Goal: Task Accomplishment & Management: Manage account settings

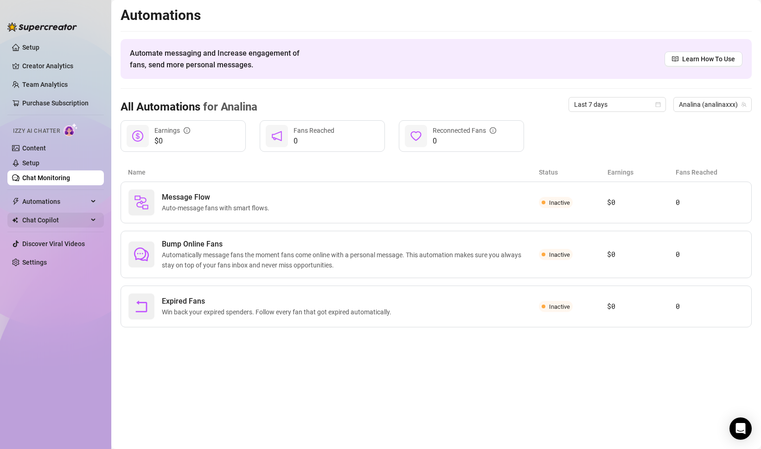
click at [45, 218] on span "Chat Copilot" at bounding box center [55, 220] width 66 height 15
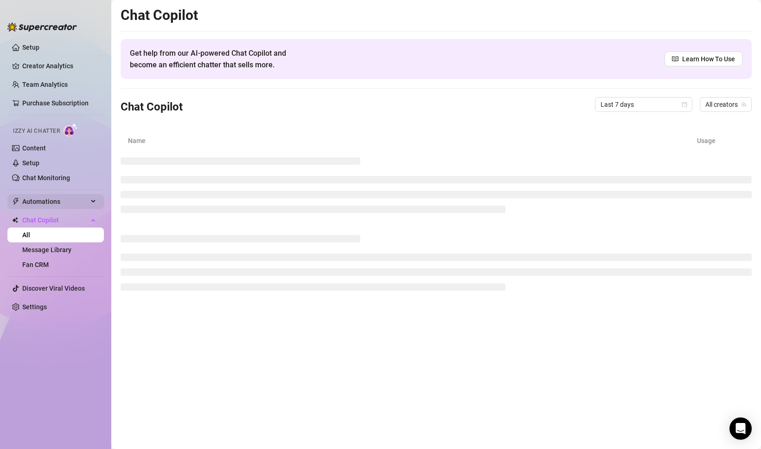
click at [40, 205] on span "Automations" at bounding box center [55, 201] width 66 height 15
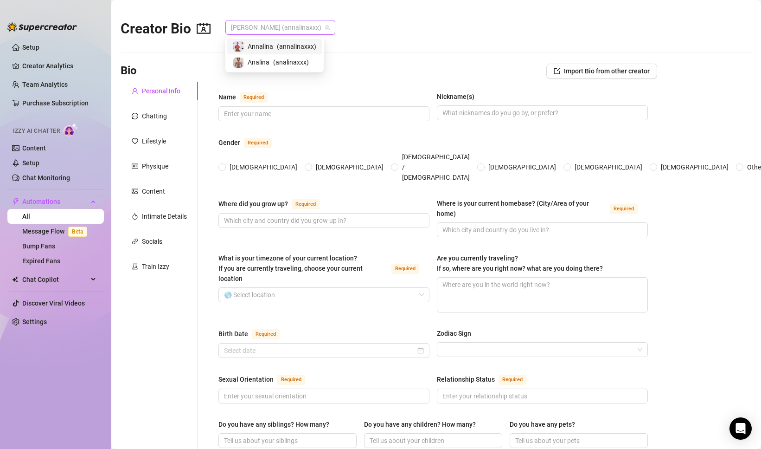
click at [264, 25] on span "[PERSON_NAME] (annalinaxxx)" at bounding box center [280, 27] width 99 height 14
click at [258, 62] on span "Analina" at bounding box center [259, 62] width 22 height 10
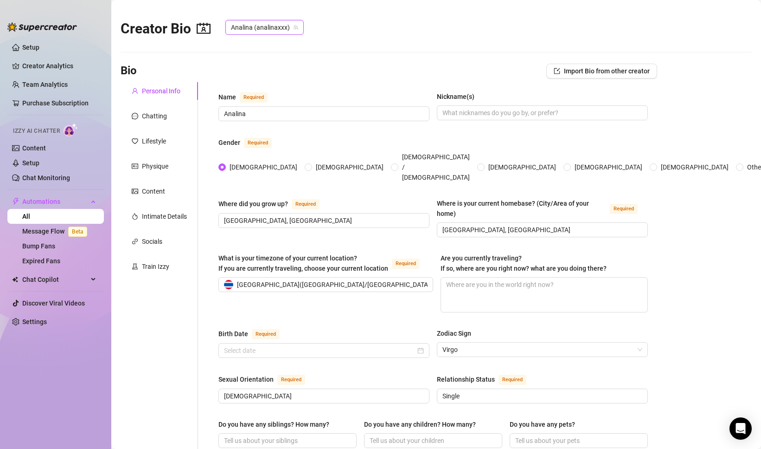
type input "[DATE]"
click at [254, 215] on input "[GEOGRAPHIC_DATA], [GEOGRAPHIC_DATA]" at bounding box center [323, 220] width 198 height 10
click at [255, 30] on span "Analina (analinaxxx)" at bounding box center [264, 27] width 67 height 14
click at [255, 46] on span "Annalina" at bounding box center [261, 46] width 26 height 10
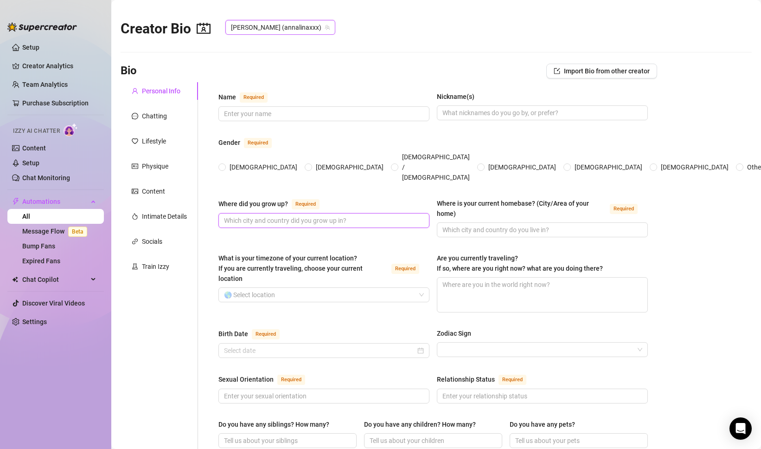
click at [246, 215] on input "Where did you grow up? Required" at bounding box center [323, 220] width 198 height 10
paste input "[GEOGRAPHIC_DATA], [GEOGRAPHIC_DATA]"
type input "[GEOGRAPHIC_DATA], [GEOGRAPHIC_DATA]"
click at [230, 162] on span "[DEMOGRAPHIC_DATA]" at bounding box center [263, 167] width 75 height 10
click at [225, 165] on input "[DEMOGRAPHIC_DATA]" at bounding box center [223, 168] width 4 height 6
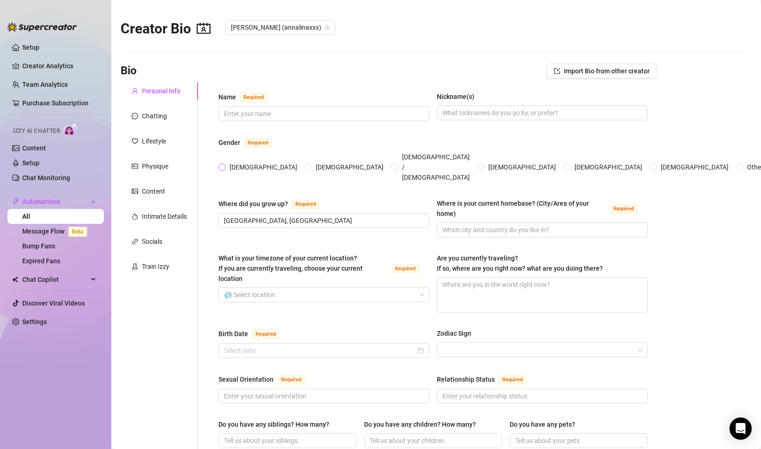
radio input "true"
click at [249, 115] on input "Name Required" at bounding box center [323, 114] width 198 height 10
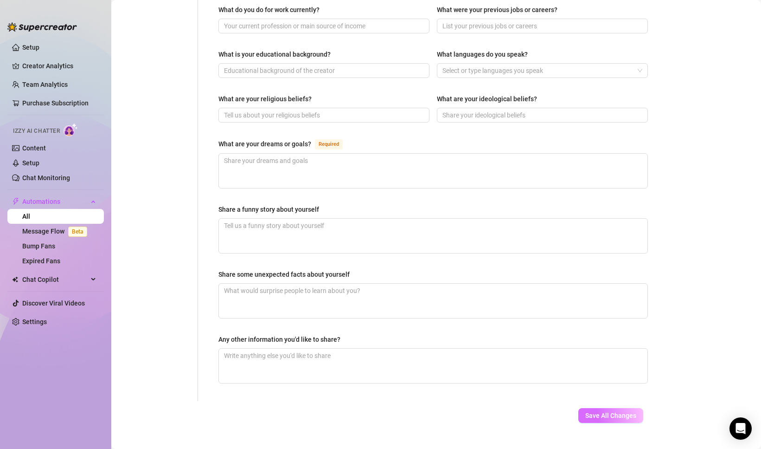
type input "Analina"
click at [614, 408] on button "Save All Changes" at bounding box center [611, 415] width 65 height 15
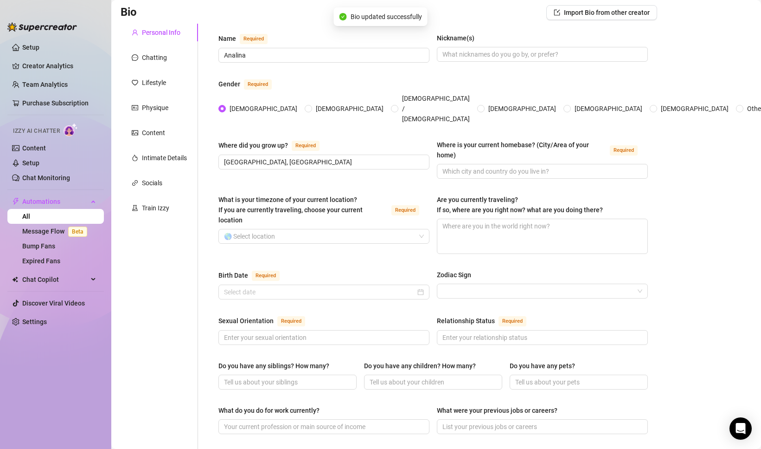
scroll to position [0, 0]
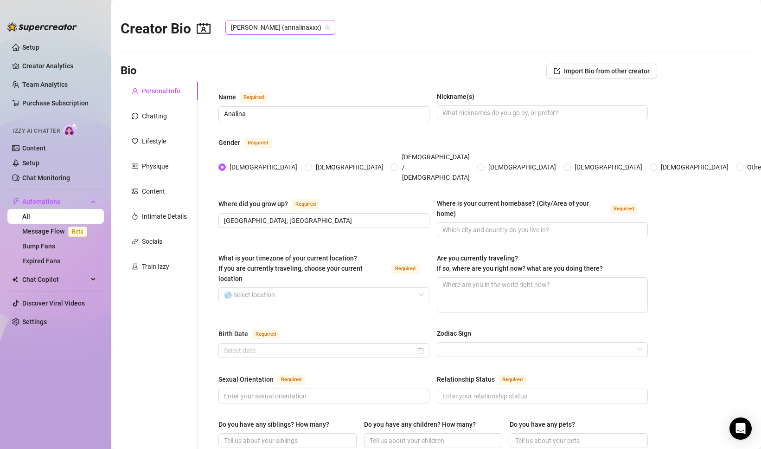
click at [249, 29] on span "[PERSON_NAME] (annalinaxxx)" at bounding box center [280, 27] width 99 height 14
click at [248, 59] on span "Analina" at bounding box center [259, 62] width 22 height 10
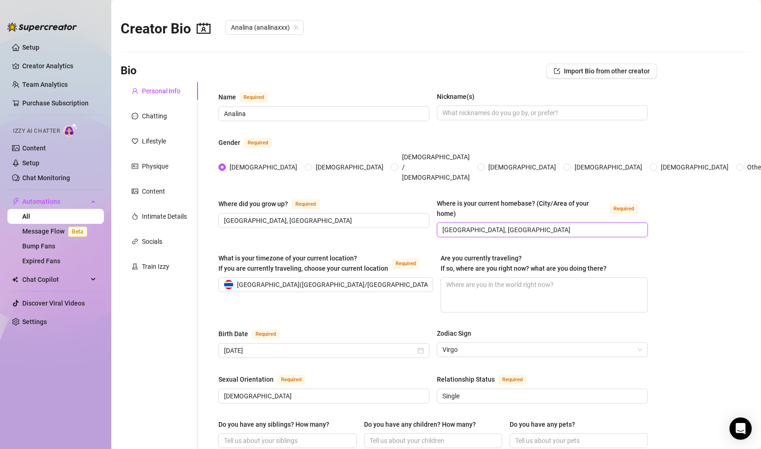
click at [471, 225] on input "[GEOGRAPHIC_DATA], [GEOGRAPHIC_DATA]" at bounding box center [542, 230] width 198 height 10
click at [239, 28] on span "Analina (analinaxxx)" at bounding box center [264, 27] width 67 height 14
click at [260, 47] on span "Annalina" at bounding box center [261, 46] width 26 height 10
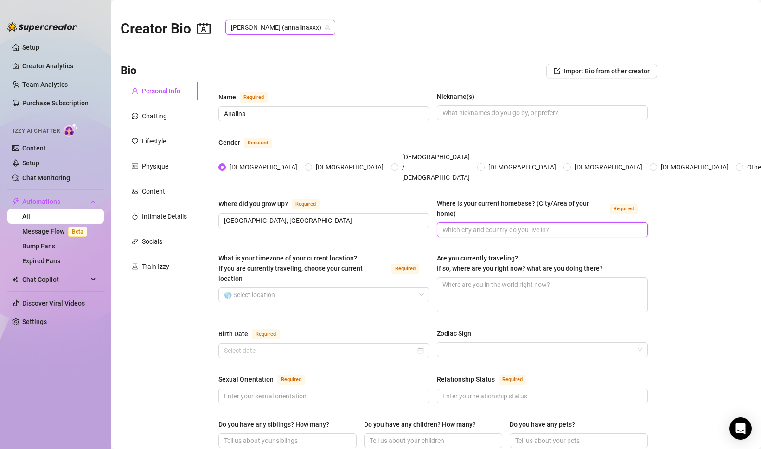
click at [454, 225] on input "Where is your current homebase? (City/Area of your home) Required" at bounding box center [542, 230] width 198 height 10
paste input "[GEOGRAPHIC_DATA], [GEOGRAPHIC_DATA]"
type input "[GEOGRAPHIC_DATA], [GEOGRAPHIC_DATA]"
click at [283, 288] on input "What is your timezone of your current location? If you are currently traveling,…" at bounding box center [320, 295] width 192 height 14
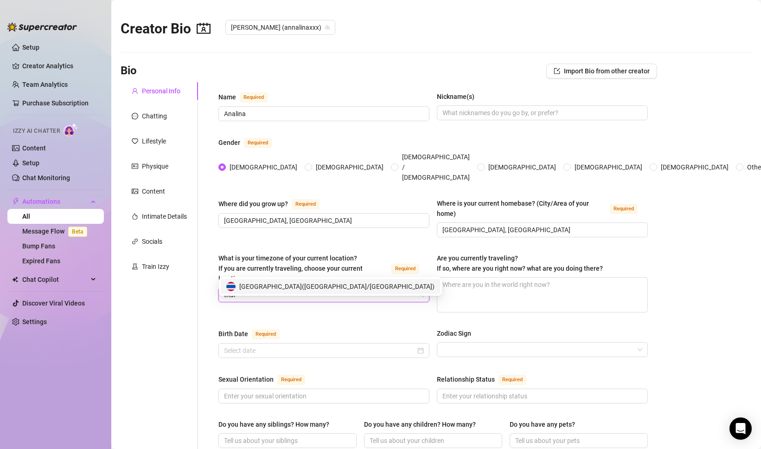
type input "thai"
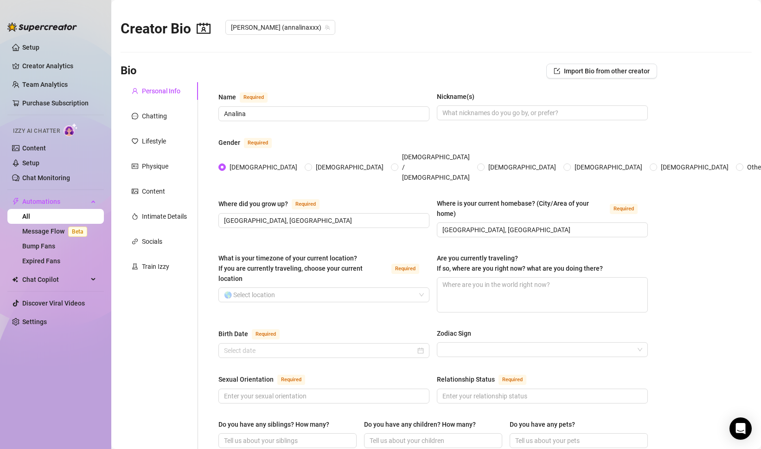
click at [296, 296] on div "What is your timezone of your current location? If you are currently traveling,…" at bounding box center [434, 287] width 430 height 68
click at [296, 290] on div "What is your timezone of your current location? If you are currently traveling,…" at bounding box center [324, 282] width 211 height 59
click at [293, 288] on input "What is your timezone of your current location? If you are currently traveling,…" at bounding box center [320, 295] width 192 height 14
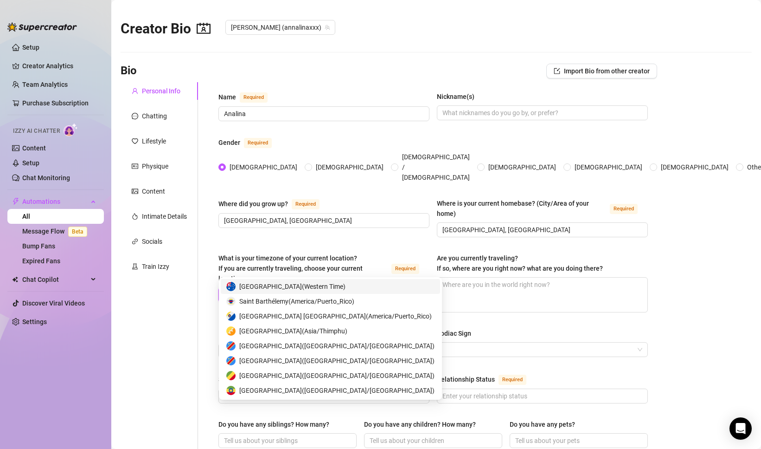
type input "thai"
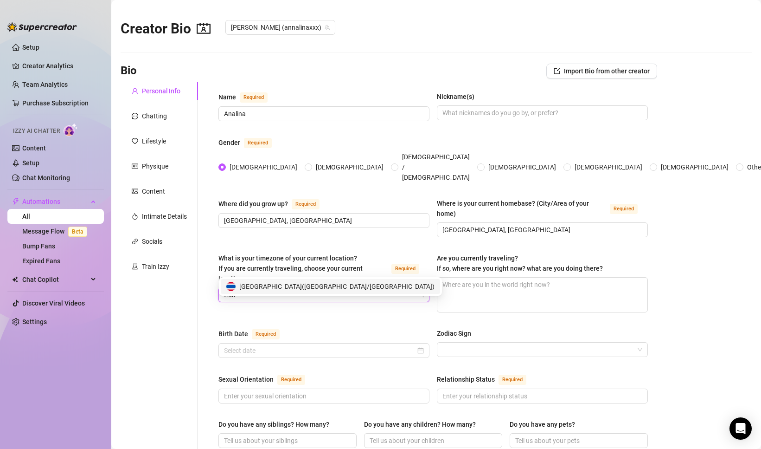
click at [307, 282] on span "[GEOGRAPHIC_DATA] ( [GEOGRAPHIC_DATA]/[GEOGRAPHIC_DATA] )" at bounding box center [336, 286] width 195 height 10
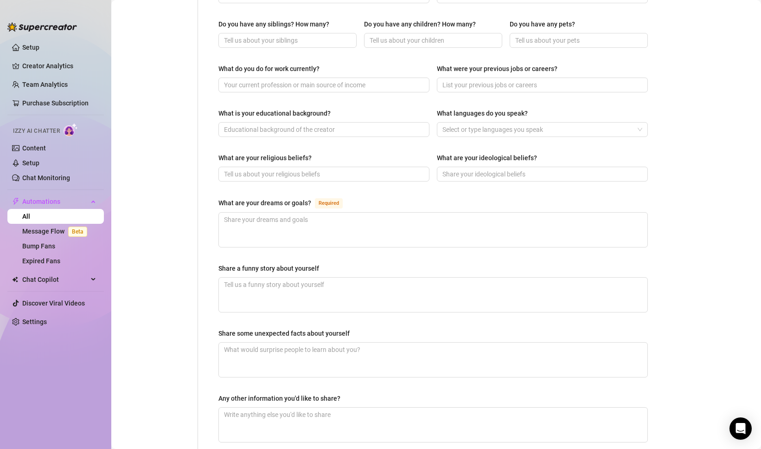
scroll to position [474, 0]
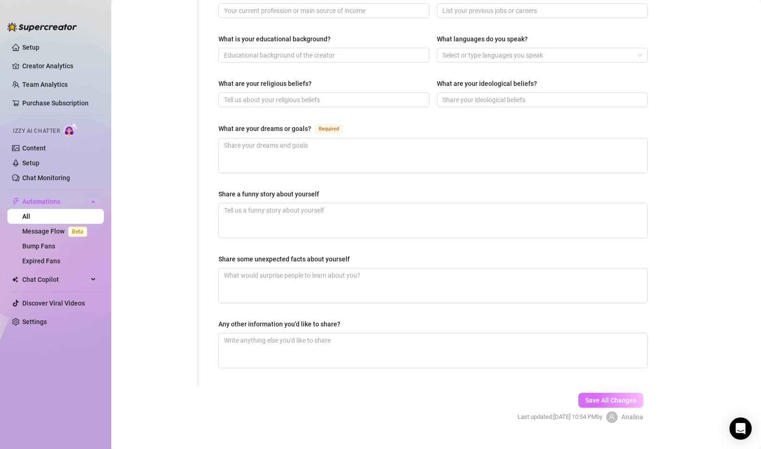
click at [606, 396] on span "Save All Changes" at bounding box center [611, 399] width 51 height 7
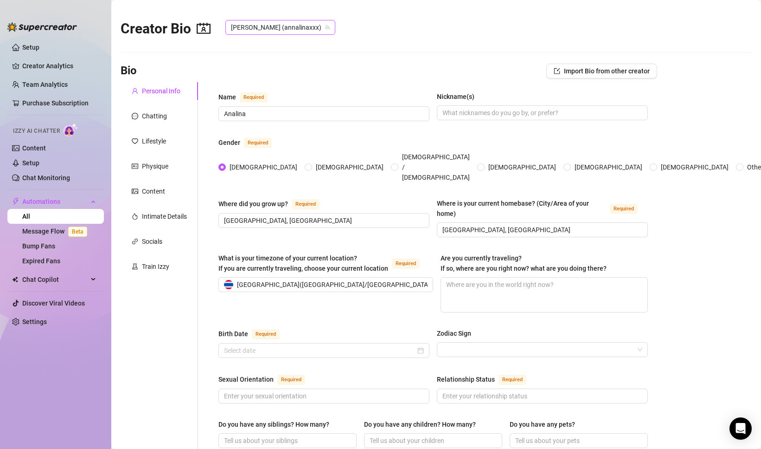
click at [278, 29] on span "[PERSON_NAME] (annalinaxxx)" at bounding box center [280, 27] width 99 height 14
click at [278, 59] on span "( analinaxxx )" at bounding box center [291, 62] width 36 height 10
click at [313, 345] on input "[DATE]" at bounding box center [320, 350] width 192 height 10
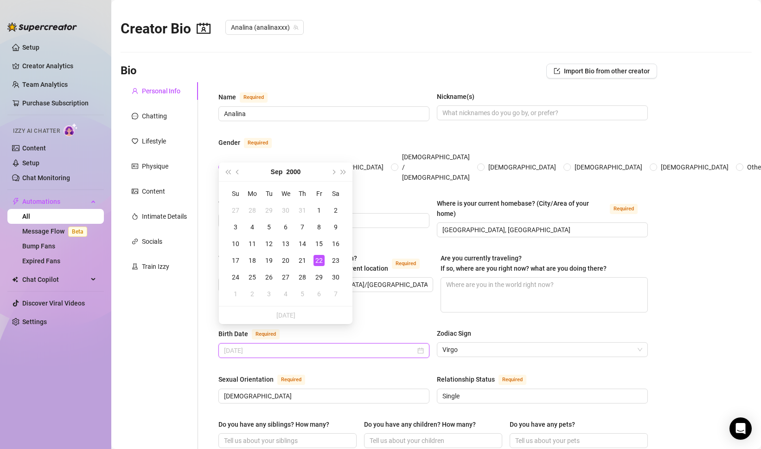
type input "[DATE]"
click at [251, 24] on span "Analina (analinaxxx)" at bounding box center [264, 27] width 67 height 14
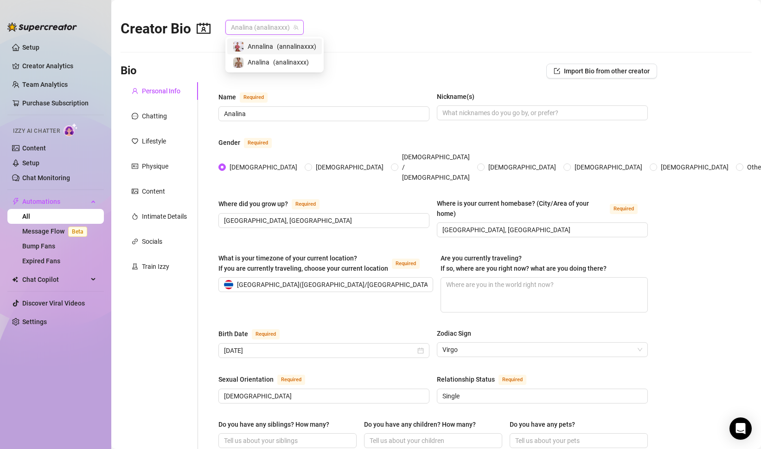
click at [252, 46] on span "Annalina" at bounding box center [261, 46] width 26 height 10
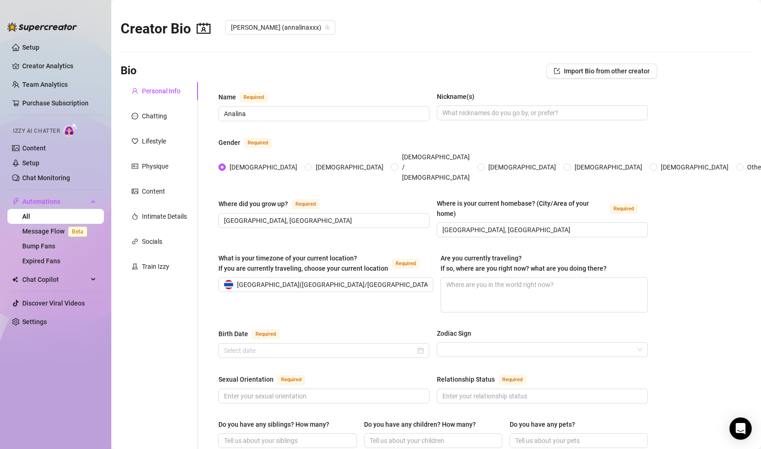
click at [286, 341] on div "Birth Date Required Zodiac Sign" at bounding box center [434, 347] width 430 height 38
click at [286, 345] on input "Birth Date Required" at bounding box center [320, 350] width 192 height 10
paste input "[DATE]"
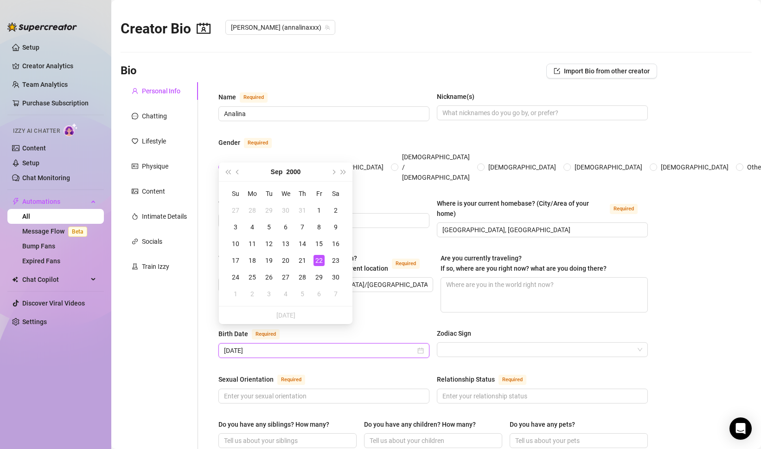
type input "[DATE]"
click at [332, 345] on div "Birth Date Required [DEMOGRAPHIC_DATA] Zodiac Sign" at bounding box center [434, 347] width 430 height 38
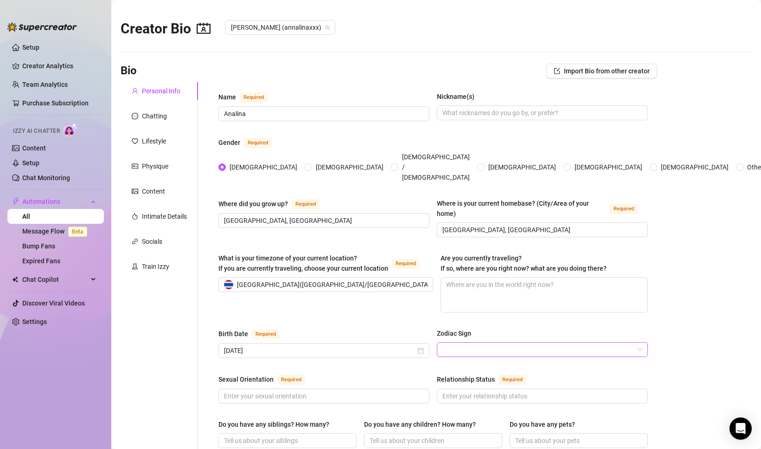
click at [452, 342] on input "Zodiac Sign" at bounding box center [539, 349] width 192 height 14
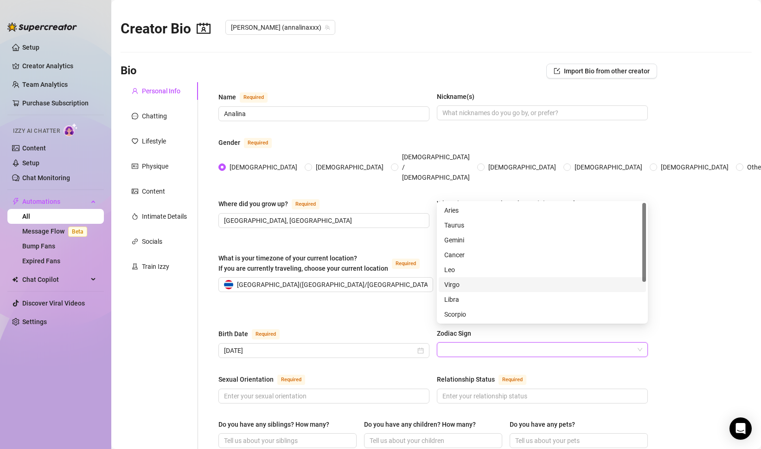
click at [454, 283] on div "Virgo" at bounding box center [543, 284] width 196 height 10
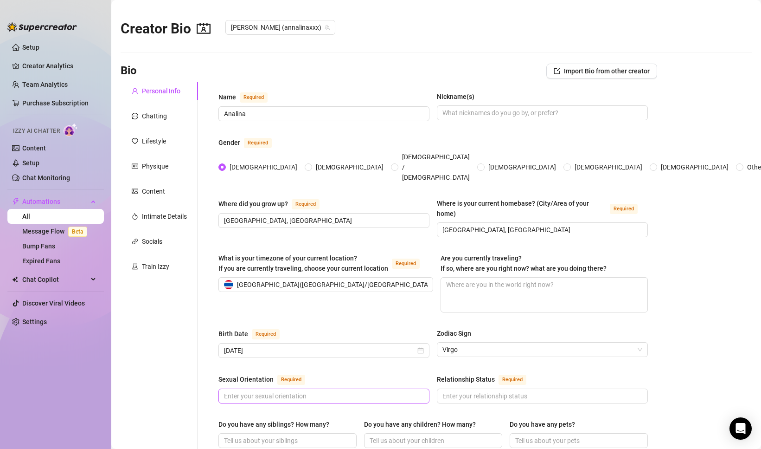
click at [274, 388] on span at bounding box center [324, 395] width 211 height 15
type input "[DEMOGRAPHIC_DATA]"
click at [472, 391] on input "Relationship Status Required" at bounding box center [542, 396] width 198 height 10
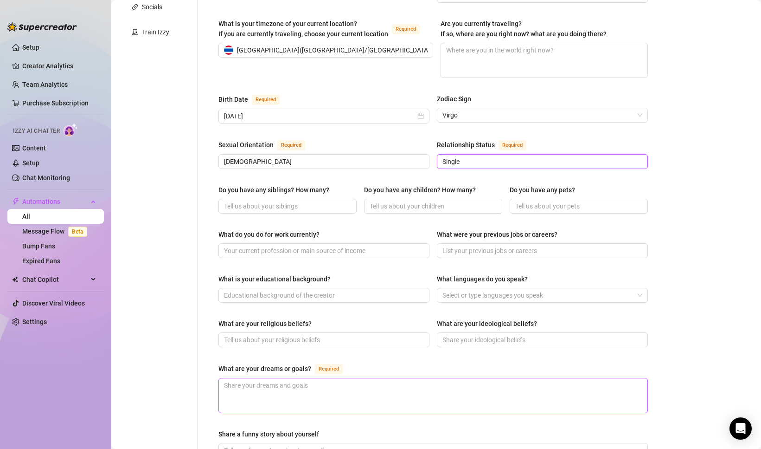
scroll to position [474, 0]
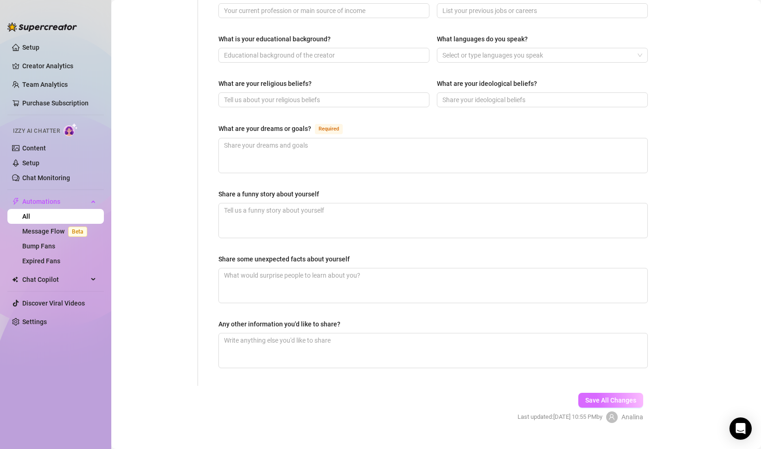
type input "Single"
click at [623, 396] on span "Save All Changes" at bounding box center [611, 399] width 51 height 7
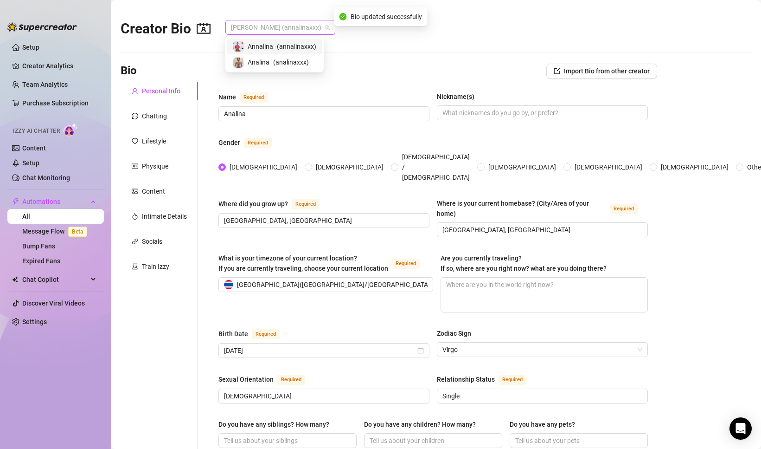
click at [273, 30] on span "[PERSON_NAME] (annalinaxxx)" at bounding box center [280, 27] width 99 height 14
click at [267, 64] on span "Analina" at bounding box center [259, 62] width 22 height 10
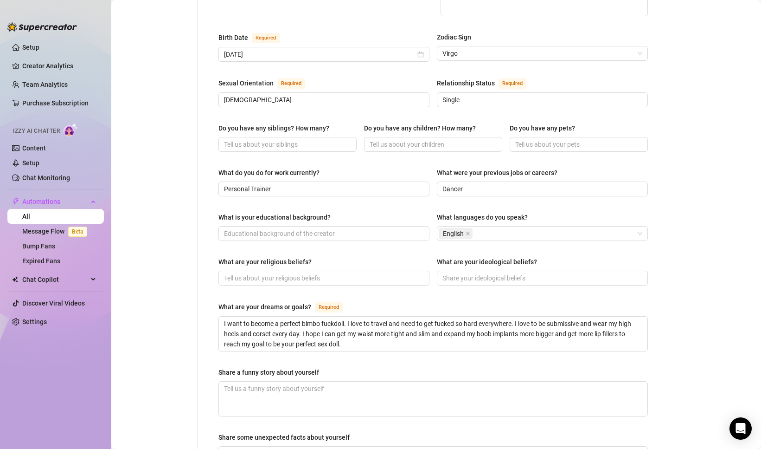
scroll to position [297, 0]
click at [307, 321] on textarea "I want to become a perfect bimbo fuckdoll. I love to travel and need to get fuc…" at bounding box center [433, 333] width 429 height 34
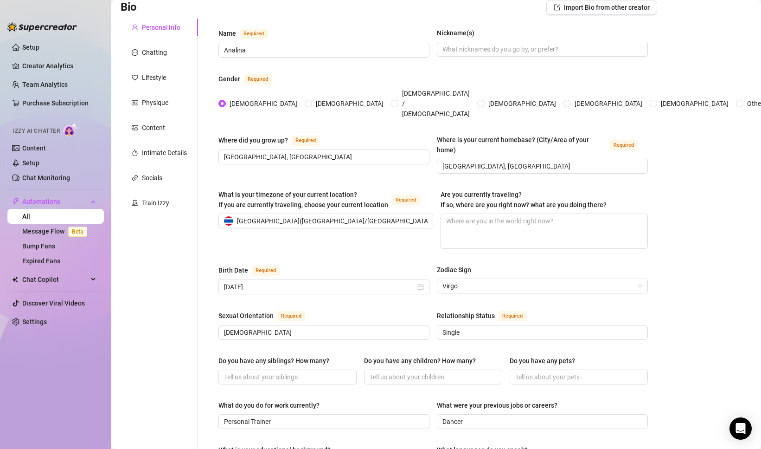
scroll to position [0, 0]
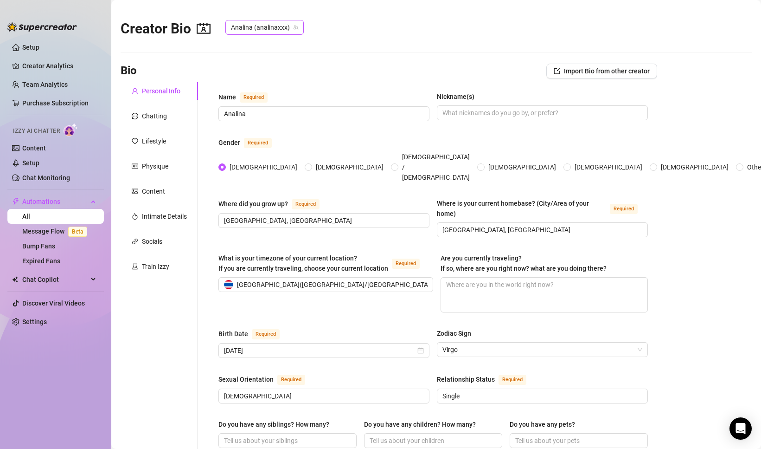
click at [275, 26] on span "Analina (analinaxxx)" at bounding box center [264, 27] width 67 height 14
drag, startPoint x: 272, startPoint y: 44, endPoint x: 272, endPoint y: 50, distance: 6.1
click at [272, 44] on span "Annalina" at bounding box center [261, 46] width 26 height 10
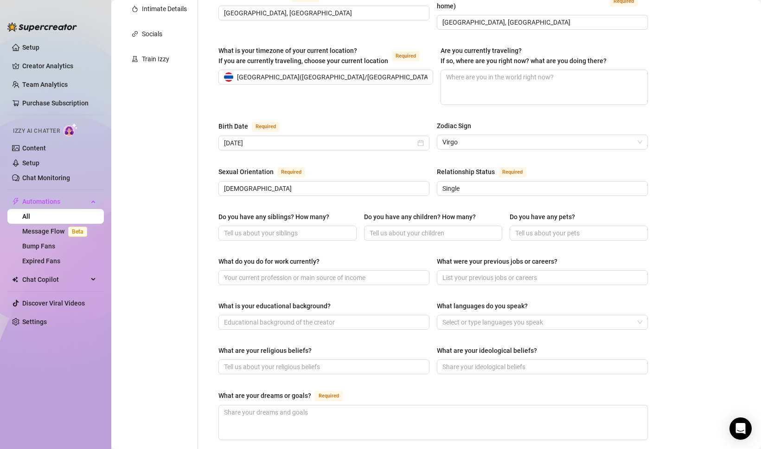
scroll to position [209, 0]
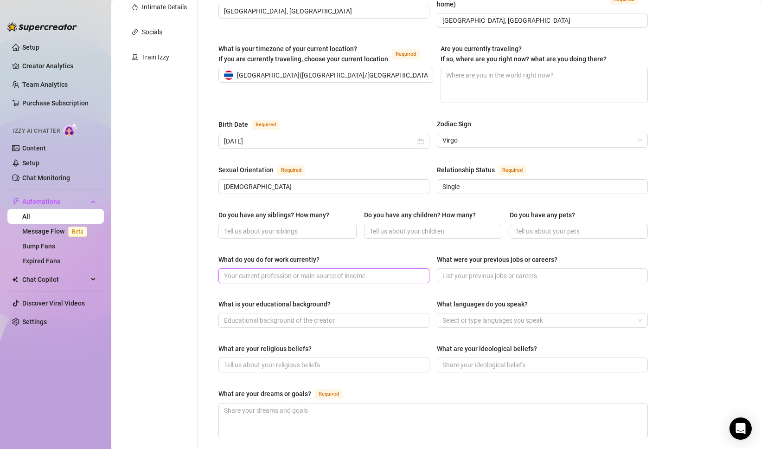
click at [262, 271] on input "What do you do for work currently?" at bounding box center [323, 276] width 198 height 10
type input "Personal Trainer"
click at [449, 271] on input "What were your previous jobs or careers?" at bounding box center [542, 276] width 198 height 10
click at [469, 314] on div at bounding box center [538, 320] width 198 height 13
type input "Dancer"
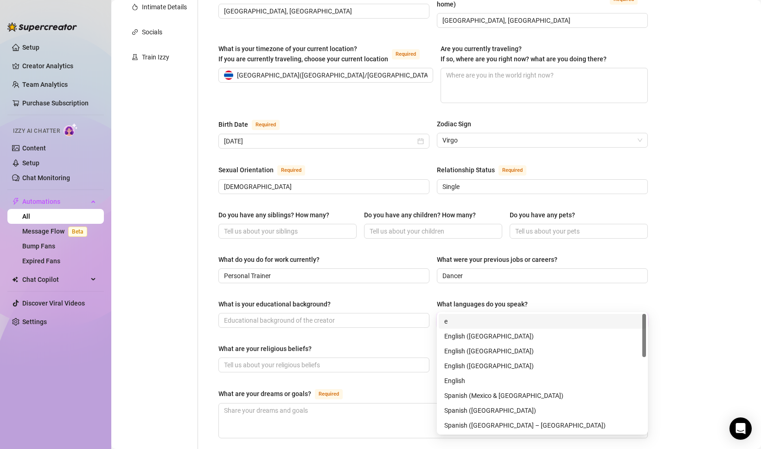
type input "en"
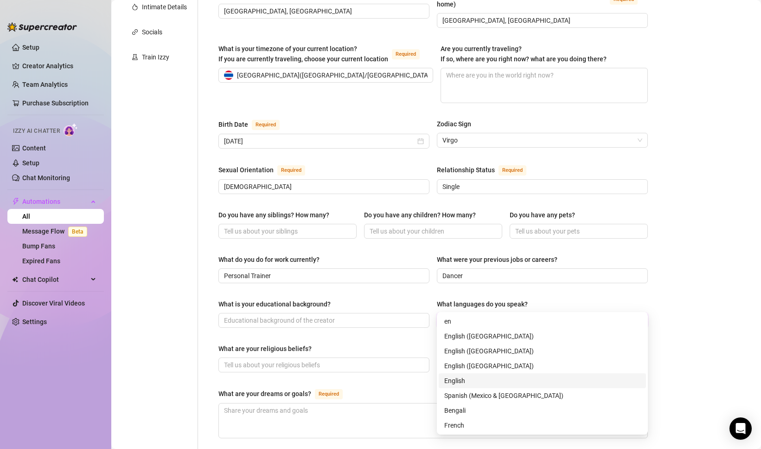
click at [456, 376] on div "English" at bounding box center [543, 380] width 196 height 10
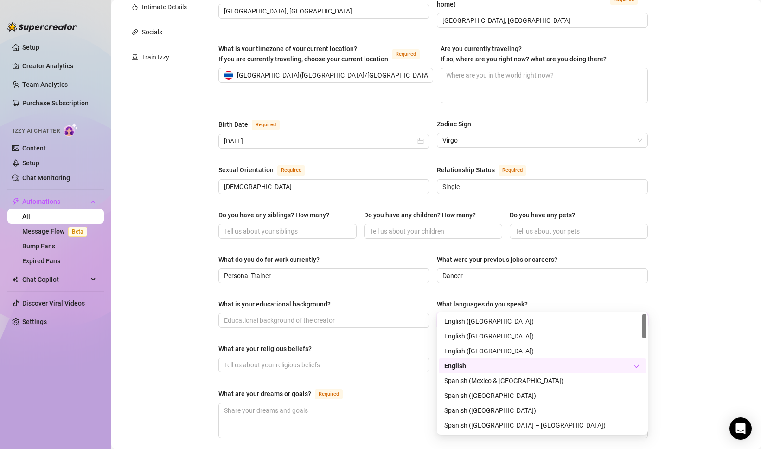
click at [257, 388] on div "What are your dreams or goals? Required" at bounding box center [434, 395] width 430 height 15
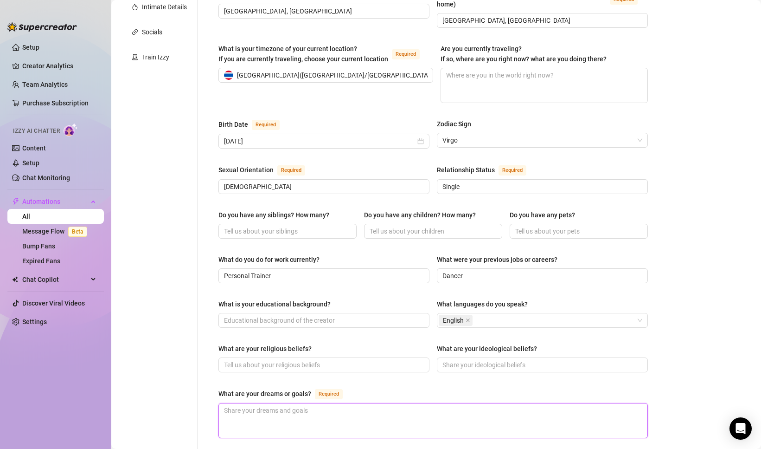
click at [266, 403] on textarea "What are your dreams or goals? Required" at bounding box center [433, 420] width 429 height 34
paste textarea "I want to become a perfect bimbo fuckdoll. I love to travel and need to get fuc…"
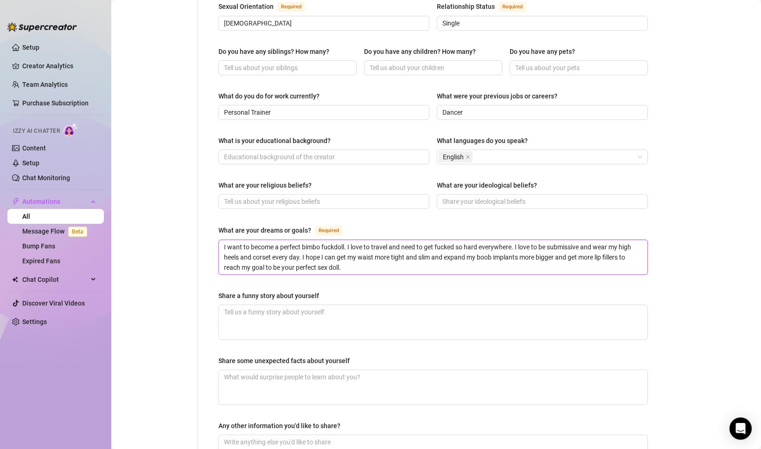
scroll to position [474, 0]
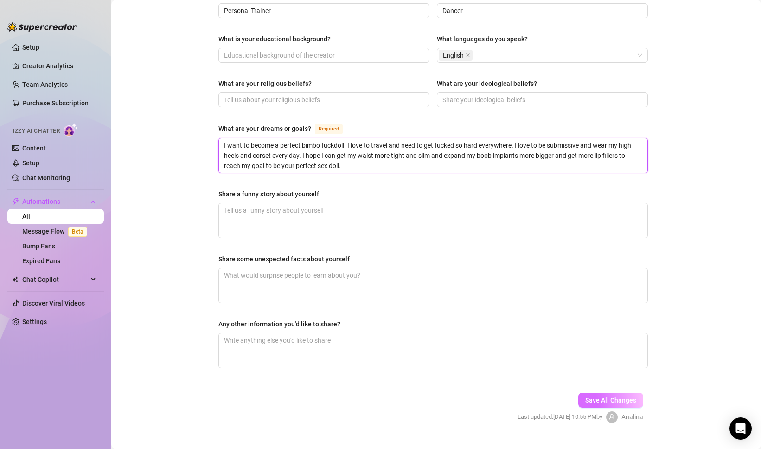
type textarea "I want to become a perfect bimbo fuckdoll. I love to travel and need to get fuc…"
click at [608, 393] on button "Save All Changes" at bounding box center [611, 400] width 65 height 15
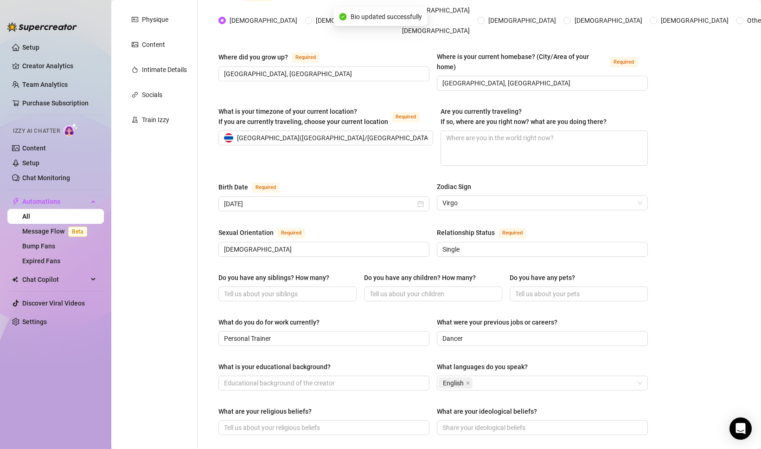
scroll to position [0, 0]
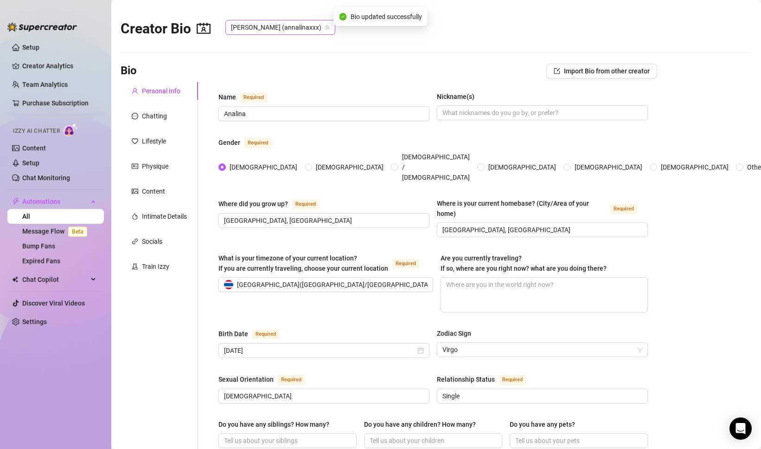
click at [257, 22] on span "[PERSON_NAME] (annalinaxxx)" at bounding box center [280, 27] width 99 height 14
click at [255, 64] on span "Analina" at bounding box center [259, 62] width 22 height 10
click at [161, 111] on div "Chatting" at bounding box center [154, 116] width 25 height 10
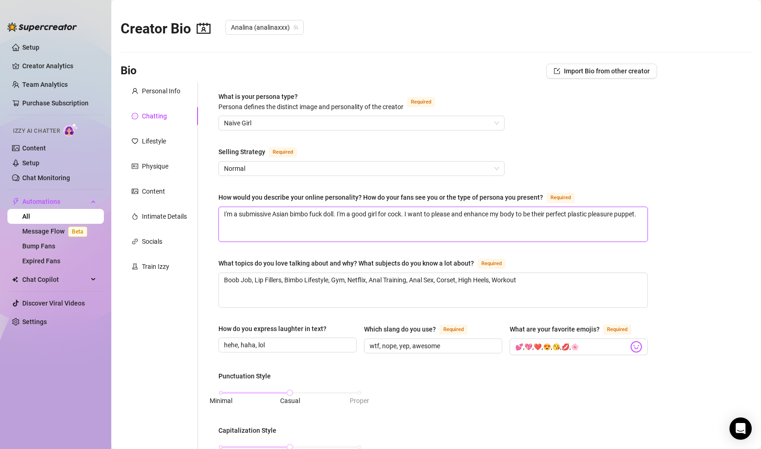
click at [274, 215] on textarea "I'm a submissive Asian bimbo fuck doll. I'm a good girl for cock. I want to ple…" at bounding box center [433, 224] width 429 height 34
click at [242, 27] on span "Analina (analinaxxx)" at bounding box center [264, 27] width 67 height 14
click at [245, 46] on div "[PERSON_NAME] ( annalinaxxx )" at bounding box center [275, 46] width 84 height 11
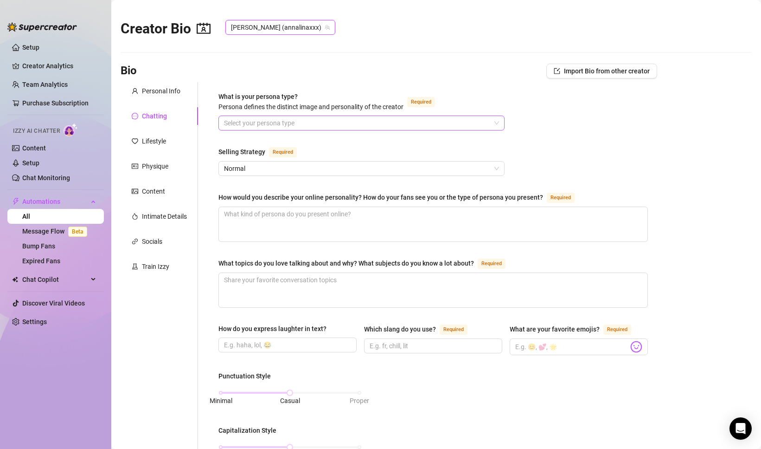
click at [249, 119] on input "What is your persona type? [PERSON_NAME] defines the distinct image and persona…" at bounding box center [357, 123] width 267 height 14
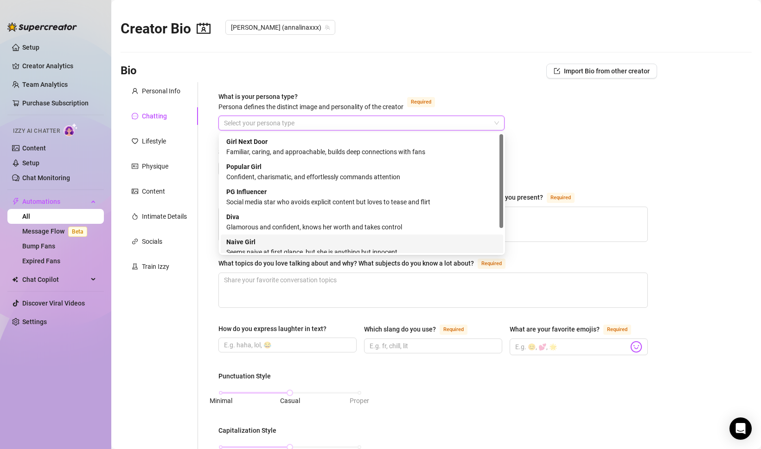
click at [256, 241] on div "Naive Girl Seems naive at first glance, but she is anything but innocent" at bounding box center [361, 247] width 271 height 20
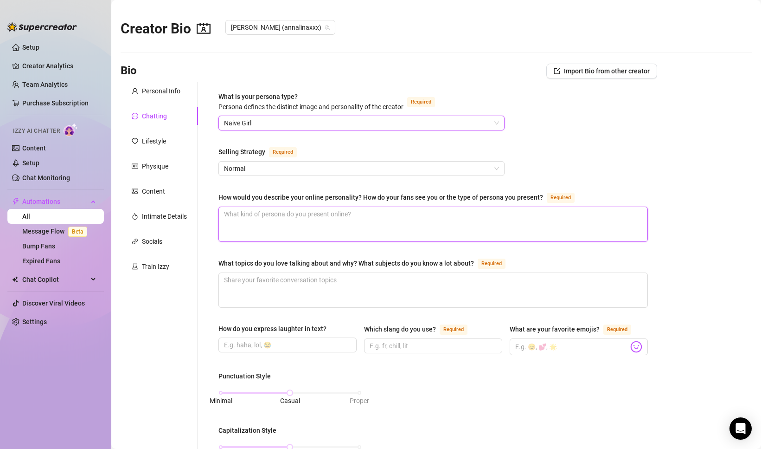
click at [258, 217] on textarea "How would you describe your online personality? How do your fans see you or the…" at bounding box center [433, 224] width 429 height 34
paste textarea "I'm a submissive Asian bimbo fuck doll. I'm a good girl for cock. I want to ple…"
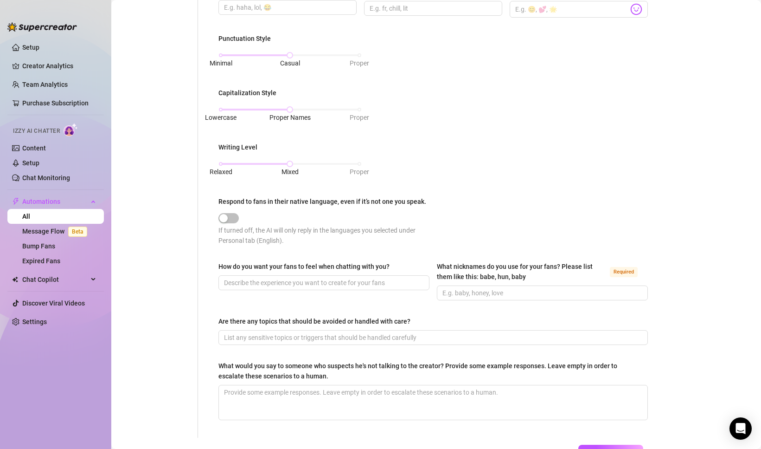
scroll to position [406, 0]
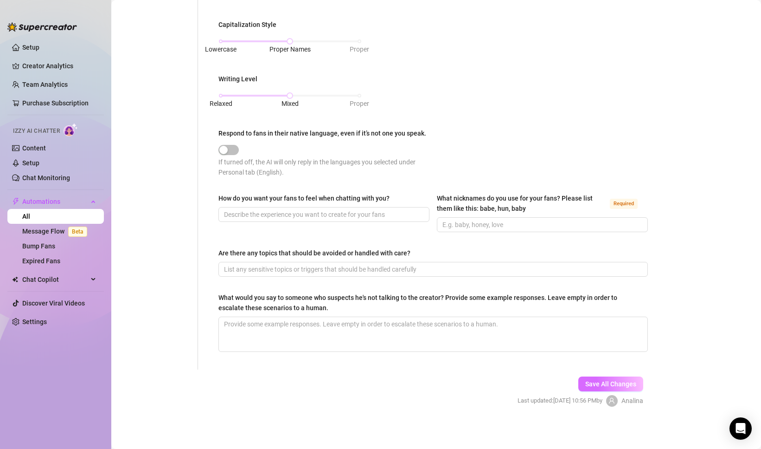
type textarea "I'm a submissive Asian bimbo fuck doll. I'm a good girl for cock. I want to ple…"
click at [604, 376] on button "Save All Changes" at bounding box center [611, 383] width 65 height 15
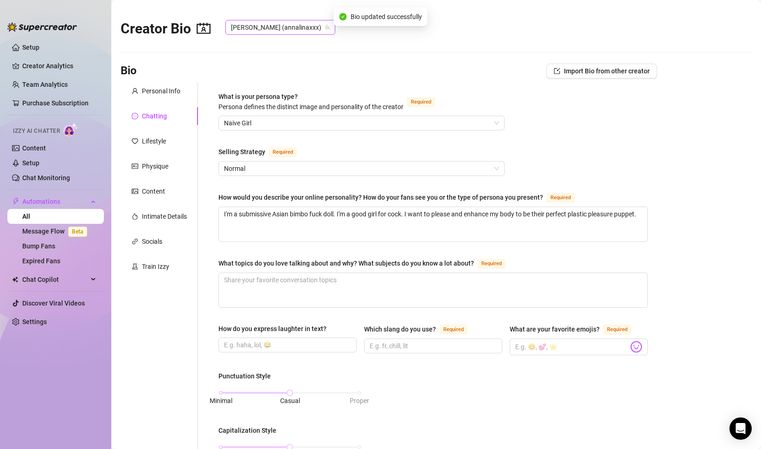
click at [242, 30] on span "[PERSON_NAME] (annalinaxxx)" at bounding box center [280, 27] width 99 height 14
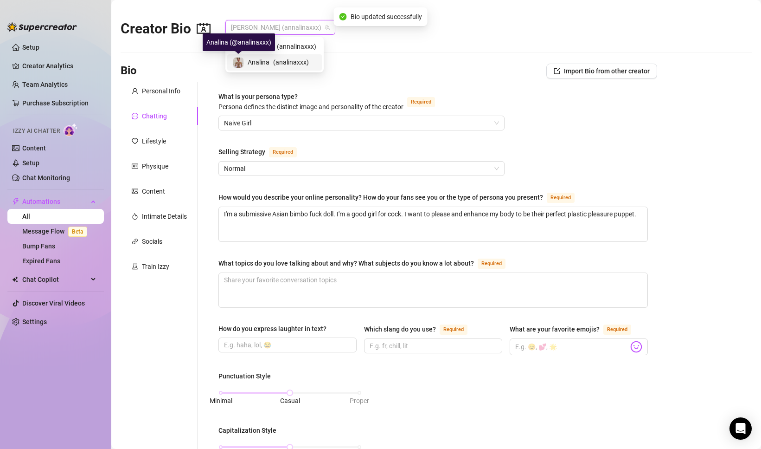
click at [242, 62] on img at bounding box center [238, 63] width 10 height 10
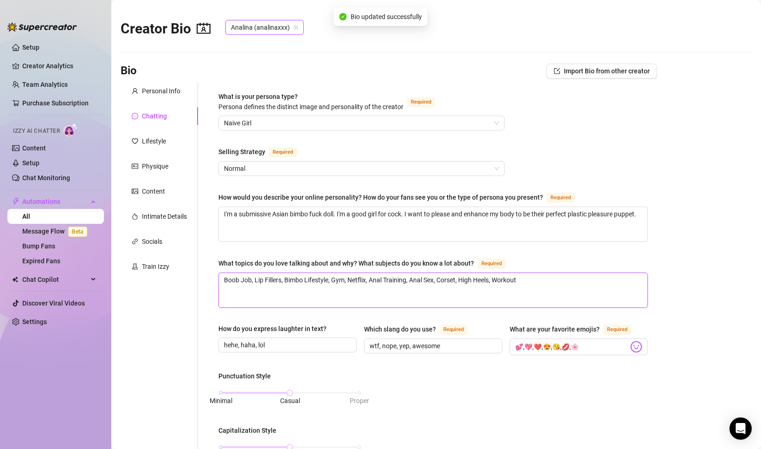
click at [287, 292] on textarea "Boob Job, Lip Fillers, Bimbo Lifestyle, Gym, Netflix, Anal Training, Anal Sex, …" at bounding box center [433, 290] width 429 height 34
click at [247, 31] on span "Analina (analinaxxx)" at bounding box center [264, 27] width 67 height 14
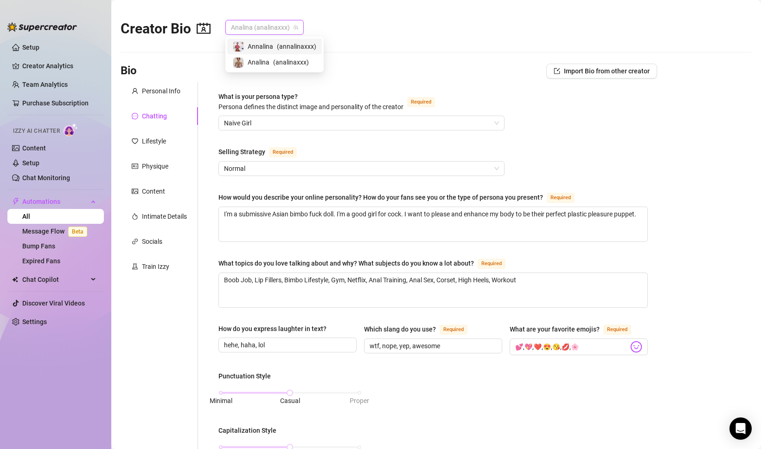
click at [251, 47] on span "Annalina" at bounding box center [261, 46] width 26 height 10
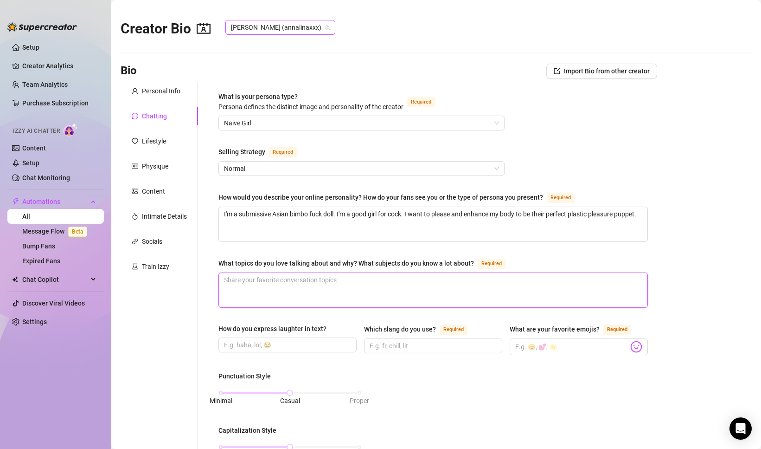
click at [268, 291] on textarea "What topics do you love talking about and why? What subjects do you know a lot …" at bounding box center [433, 290] width 429 height 34
paste textarea "Boob Job, Lip Fillers, Bimbo Lifestyle, Gym, Netflix, Anal Training, Anal Sex, …"
type textarea "Boob Job, Lip Fillers, Bimbo Lifestyle, Gym, Netflix, Anal Training, Anal Sex, …"
click at [238, 340] on input "How do you express laughter in text?" at bounding box center [286, 345] width 125 height 10
type input "hehe, haha,"
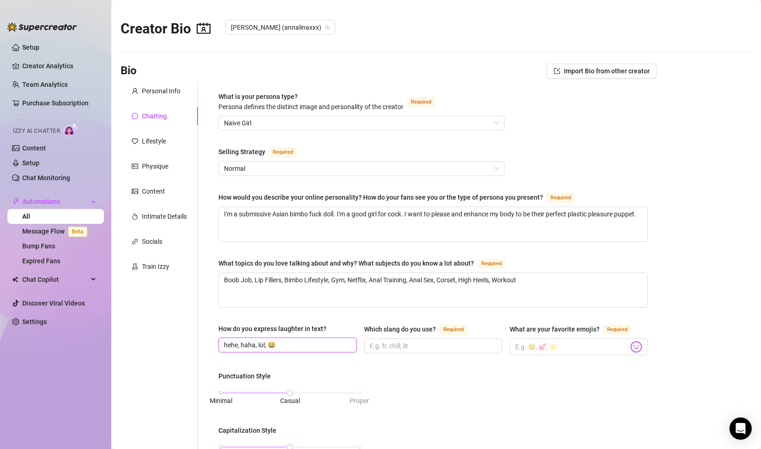
click at [297, 344] on input "hehe, haha, lol, 😂" at bounding box center [286, 345] width 125 height 10
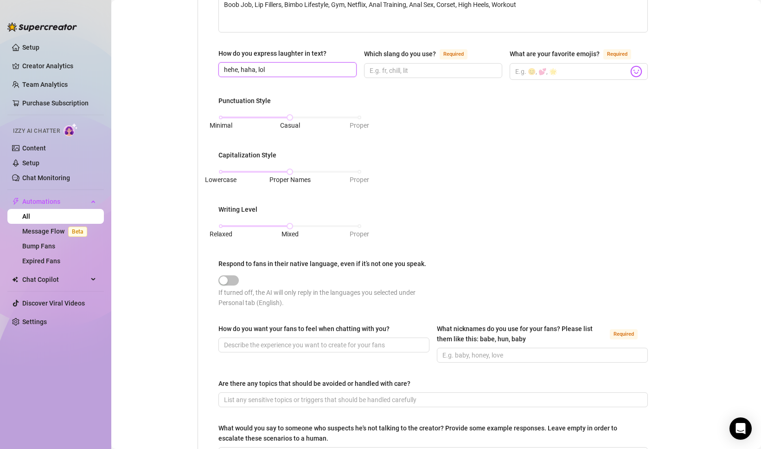
scroll to position [406, 0]
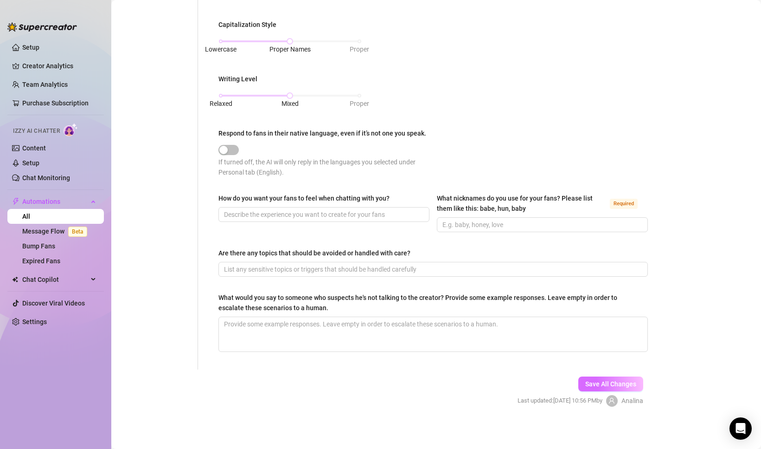
type input "hehe, haha, lol"
click at [608, 384] on span "Save All Changes" at bounding box center [611, 383] width 51 height 7
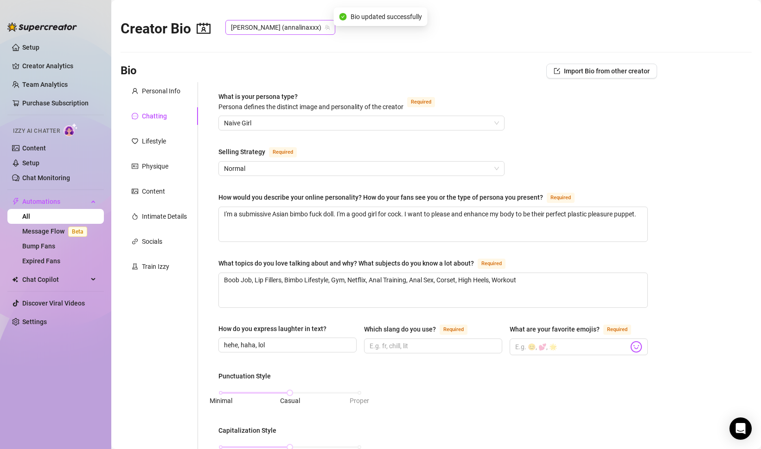
click at [267, 31] on span "[PERSON_NAME] (annalinaxxx)" at bounding box center [280, 27] width 99 height 14
click at [262, 61] on span "Analina" at bounding box center [259, 62] width 22 height 10
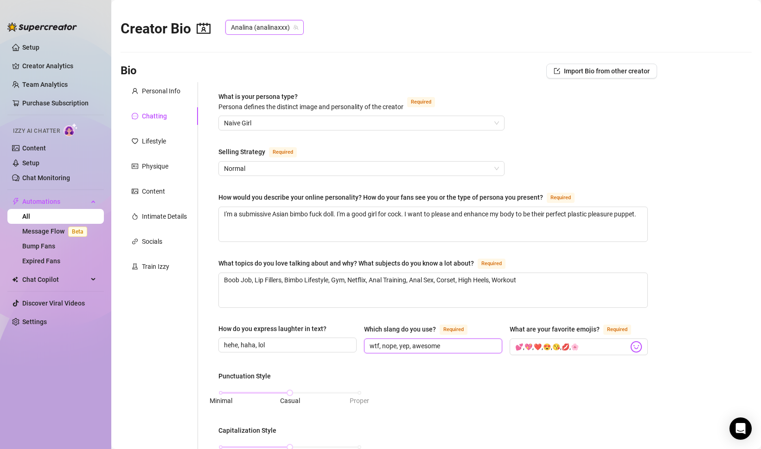
click at [433, 341] on input "wtf, nope, yep, awesome" at bounding box center [432, 346] width 125 height 10
click at [239, 31] on span "Analina (analinaxxx)" at bounding box center [264, 27] width 67 height 14
click at [245, 45] on div "[PERSON_NAME] ( annalinaxxx )" at bounding box center [275, 46] width 84 height 11
click at [394, 344] on input "Which slang do you use? Required" at bounding box center [432, 346] width 125 height 10
paste input "wtf, nope, yep, awesome"
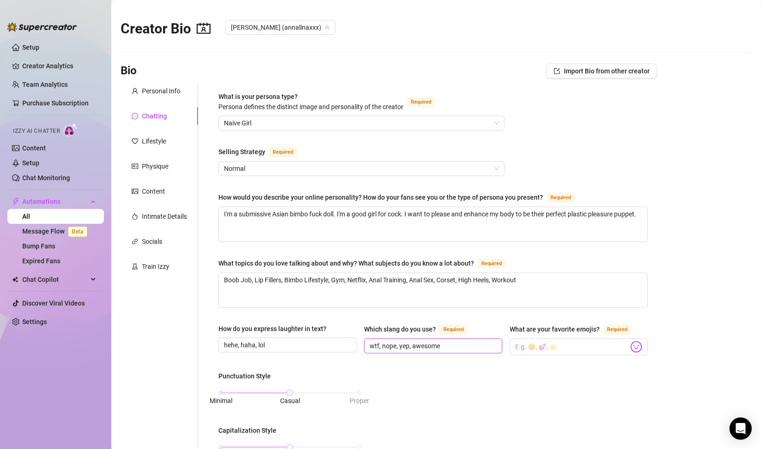
scroll to position [406, 0]
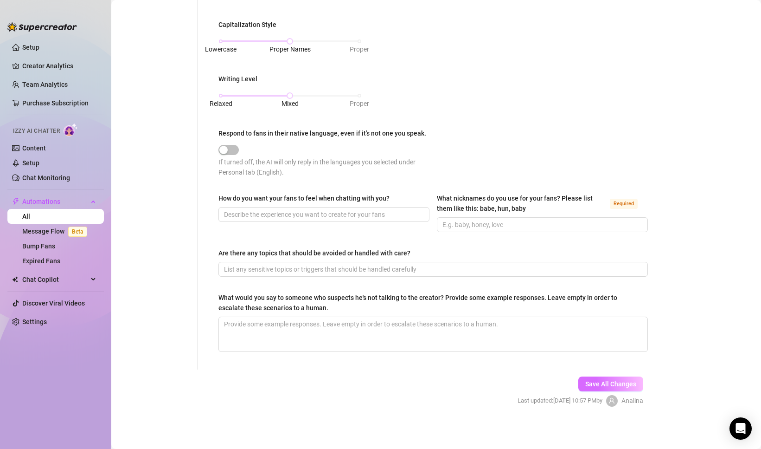
type input "wtf, nope, yep, awesome"
click at [619, 380] on span "Save All Changes" at bounding box center [611, 383] width 51 height 7
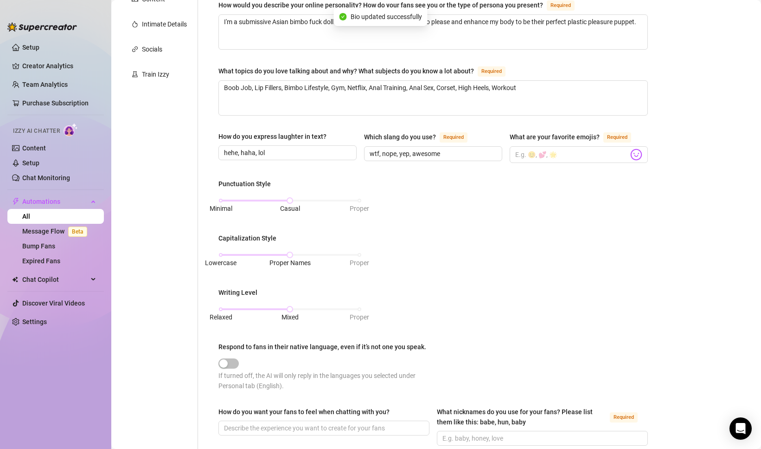
scroll to position [0, 0]
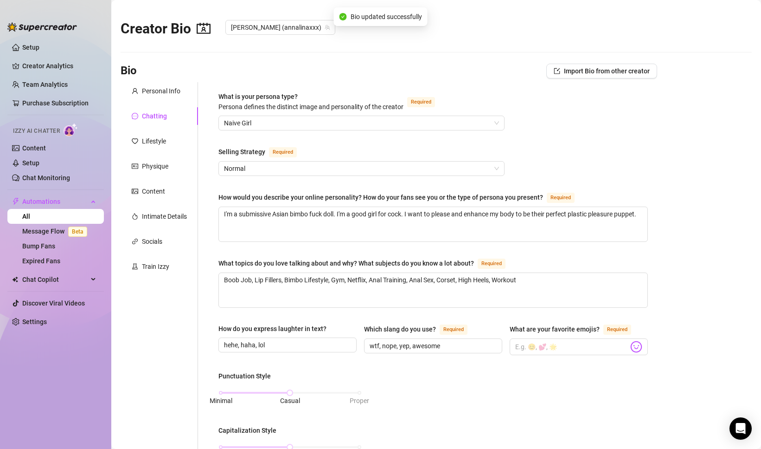
click at [262, 36] on div "Creator Bio [PERSON_NAME] (annalinaxxx)" at bounding box center [231, 26] width 220 height 36
click at [264, 32] on span "[PERSON_NAME] (annalinaxxx)" at bounding box center [280, 27] width 99 height 14
click at [268, 58] on span "Analina" at bounding box center [259, 62] width 22 height 10
click at [536, 344] on input "💕,💖,❤️,😍,😘,💋,🌸" at bounding box center [572, 347] width 113 height 12
click at [258, 28] on span "Analina (analinaxxx)" at bounding box center [264, 27] width 67 height 14
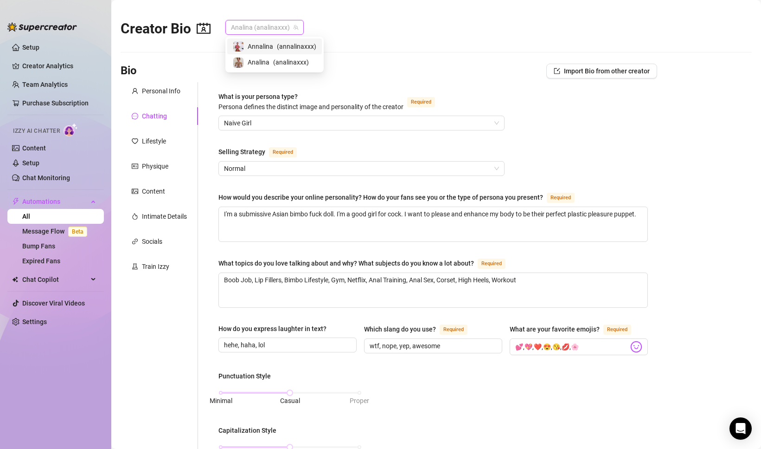
click at [258, 47] on span "Annalina" at bounding box center [261, 46] width 26 height 10
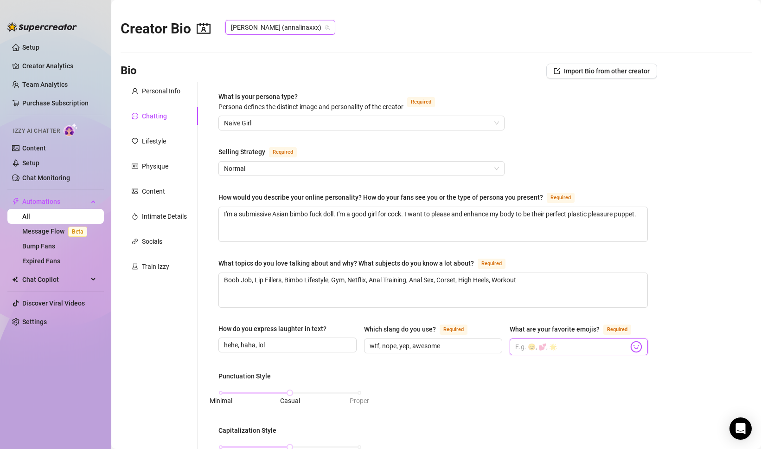
click at [527, 346] on input "What are your favorite emojis? Required" at bounding box center [572, 347] width 113 height 12
paste input "💕,💖,❤️,😍,😘,💋,🌸"
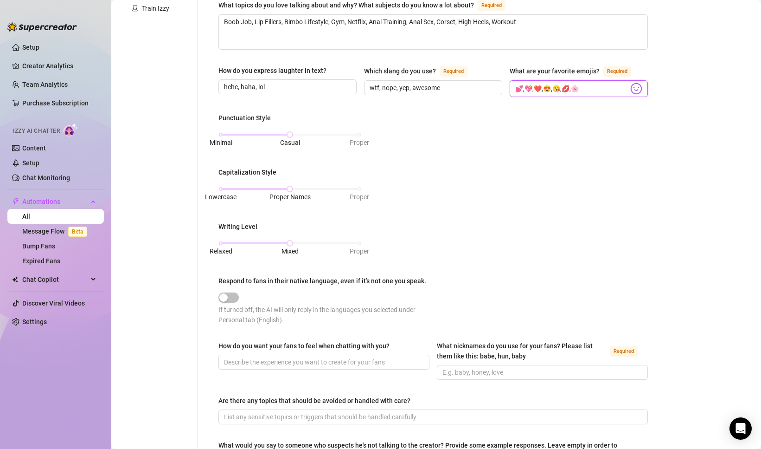
scroll to position [406, 0]
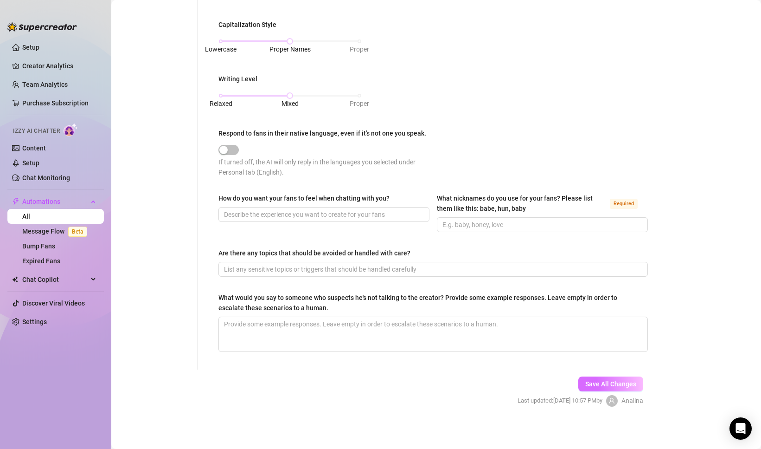
type input "💕,💖,❤️,😍,😘,💋,🌸"
click at [607, 380] on span "Save All Changes" at bounding box center [611, 383] width 51 height 7
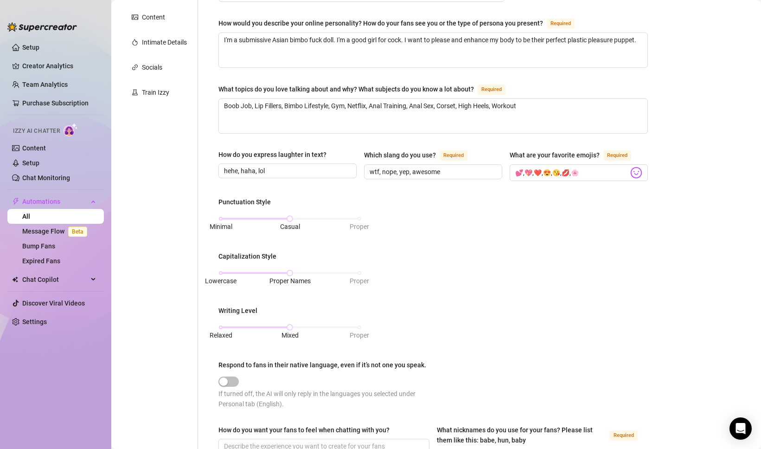
scroll to position [0, 0]
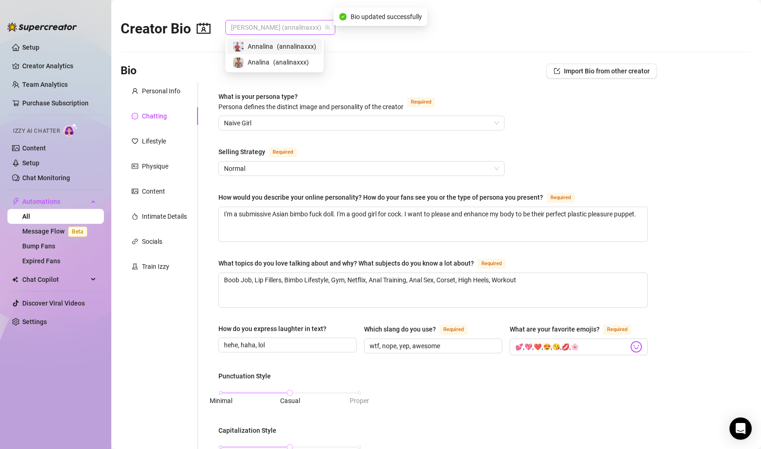
click at [267, 25] on span "[PERSON_NAME] (annalinaxxx)" at bounding box center [280, 27] width 99 height 14
click at [264, 60] on span "Analina" at bounding box center [259, 62] width 22 height 10
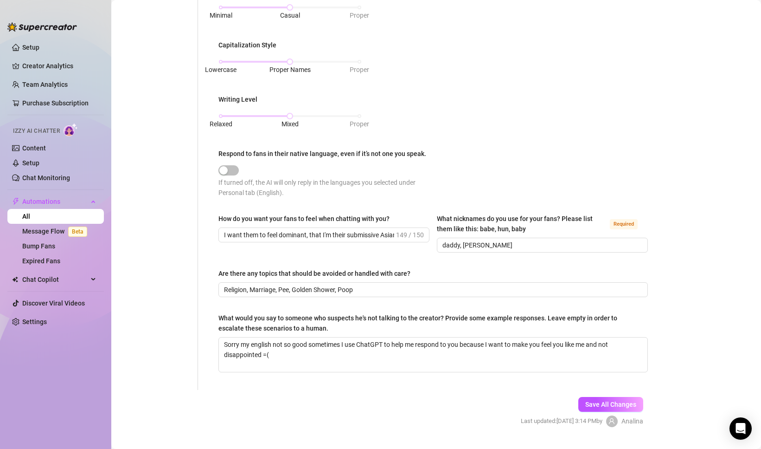
scroll to position [406, 0]
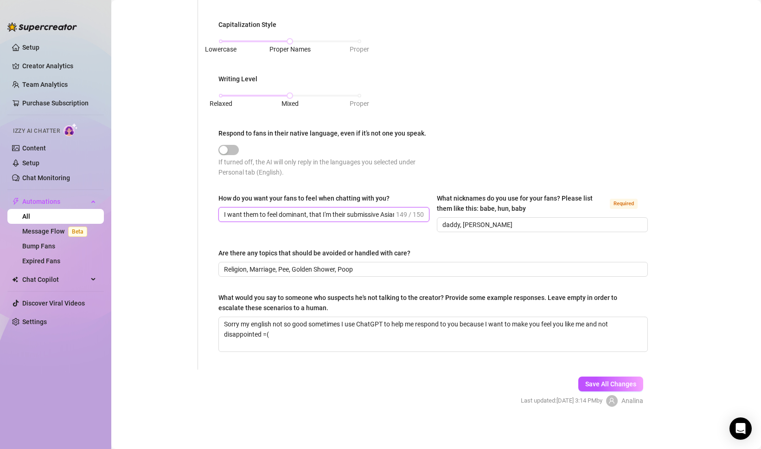
click at [306, 211] on input "I want them to feel dominant, that I'm their submissive Asian doll, and that th…" at bounding box center [309, 214] width 170 height 10
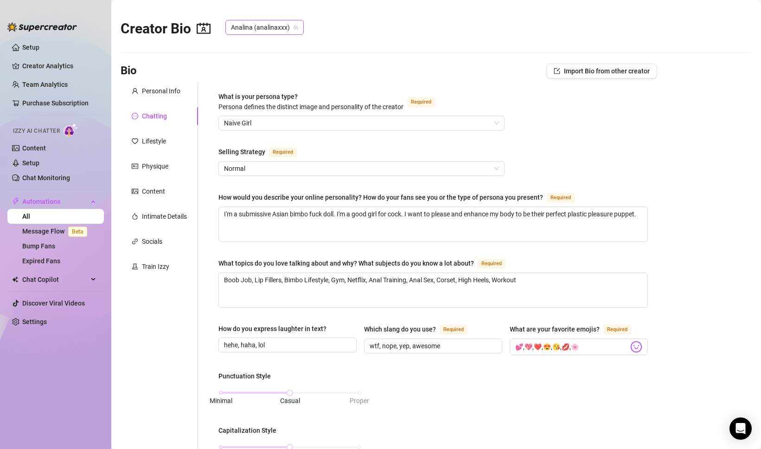
click at [265, 25] on span "Analina (analinaxxx)" at bounding box center [264, 27] width 67 height 14
click at [265, 43] on span "Annalina" at bounding box center [261, 46] width 26 height 10
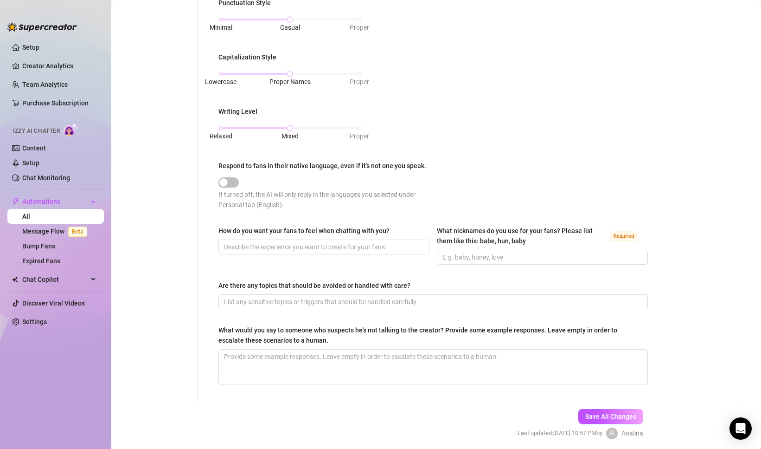
scroll to position [372, 0]
click at [272, 247] on input "How do you want your fans to feel when chatting with you?" at bounding box center [323, 248] width 198 height 10
paste input "I want them to feel dominant, that I'm their submissive Asian doll, and that th…"
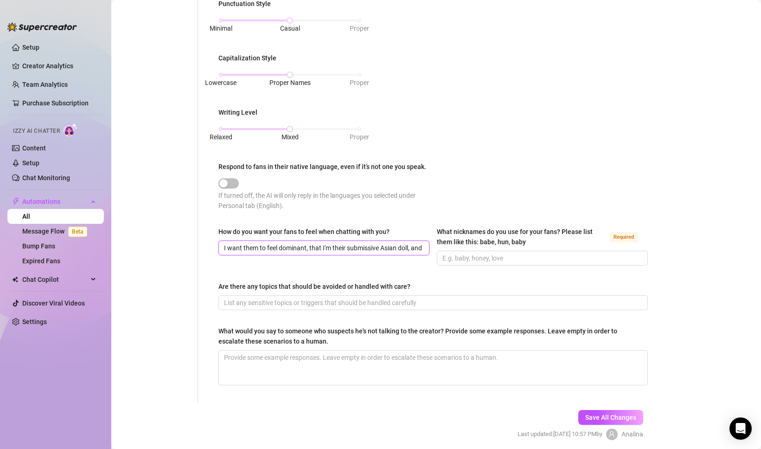
scroll to position [0, 241]
type input "I want them to feel dominant, that I'm their submissive Asian doll, and that th…"
click at [469, 253] on input "What nicknames do you use for your fans? Please list them like this: babe, hun,…" at bounding box center [542, 258] width 198 height 10
type input "daddy, [PERSON_NAME]"
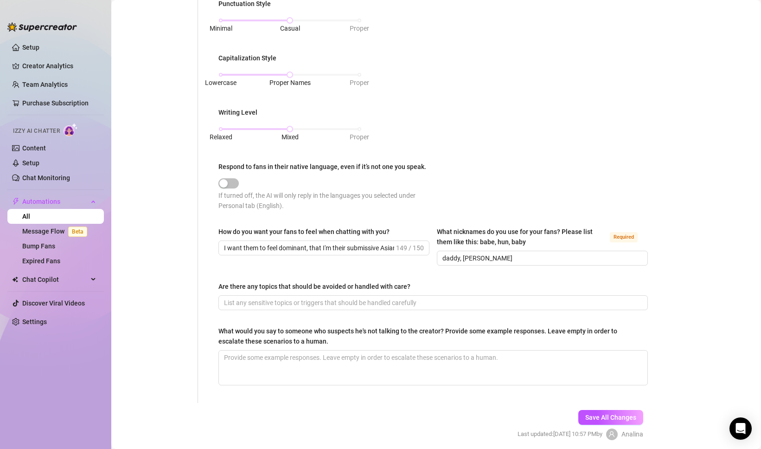
click at [508, 274] on div "What is your persona type? [PERSON_NAME] defines the distinct image and persona…" at bounding box center [434, 56] width 430 height 674
click at [618, 416] on span "Save All Changes" at bounding box center [611, 416] width 51 height 7
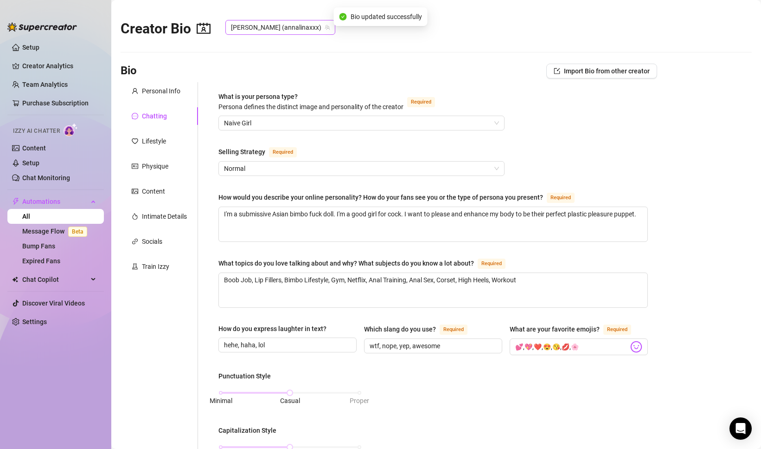
click at [289, 23] on span "[PERSON_NAME] (annalinaxxx)" at bounding box center [280, 27] width 99 height 14
click at [277, 61] on span "( analinaxxx )" at bounding box center [291, 62] width 36 height 10
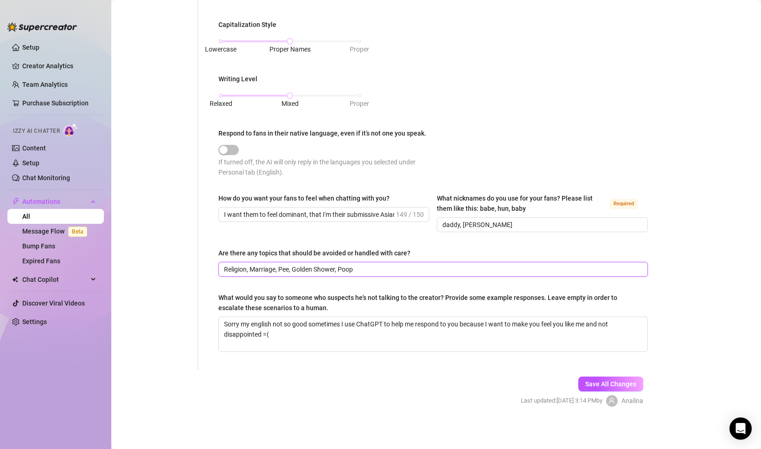
click at [272, 270] on input "Religion, Marriage, Pee, Golden Shower, Poop" at bounding box center [432, 269] width 417 height 10
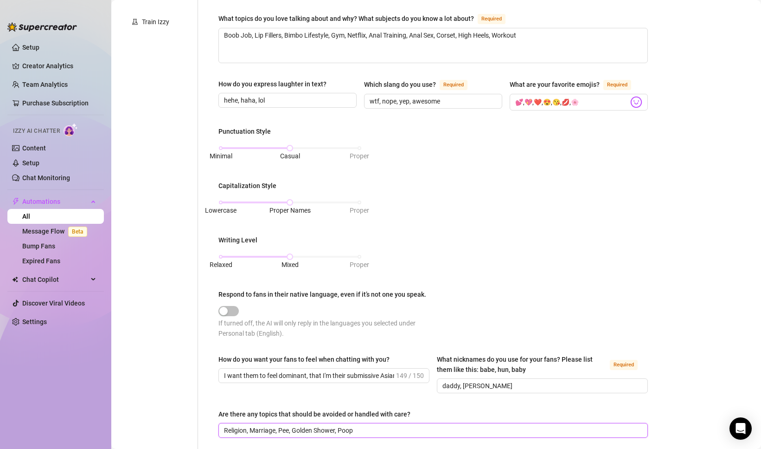
scroll to position [0, 0]
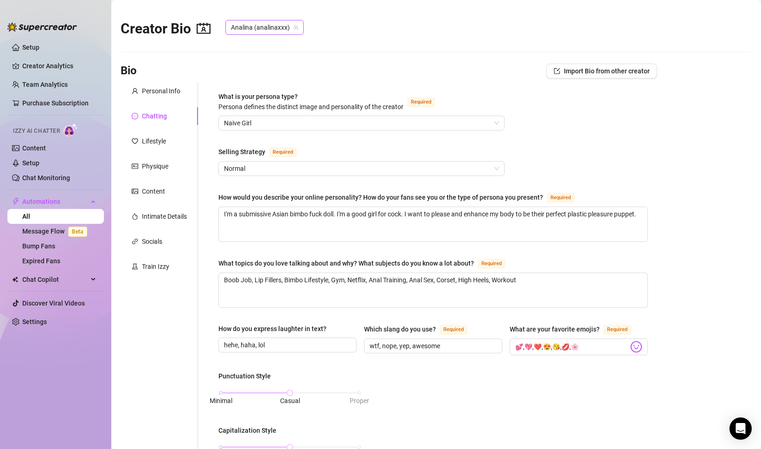
click at [262, 31] on span "Analina (analinaxxx)" at bounding box center [264, 27] width 67 height 14
click at [261, 47] on span "Annalina" at bounding box center [261, 46] width 26 height 10
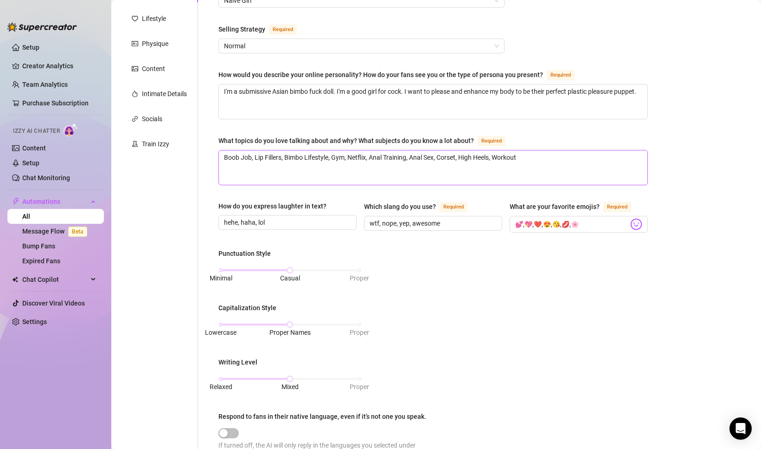
scroll to position [406, 0]
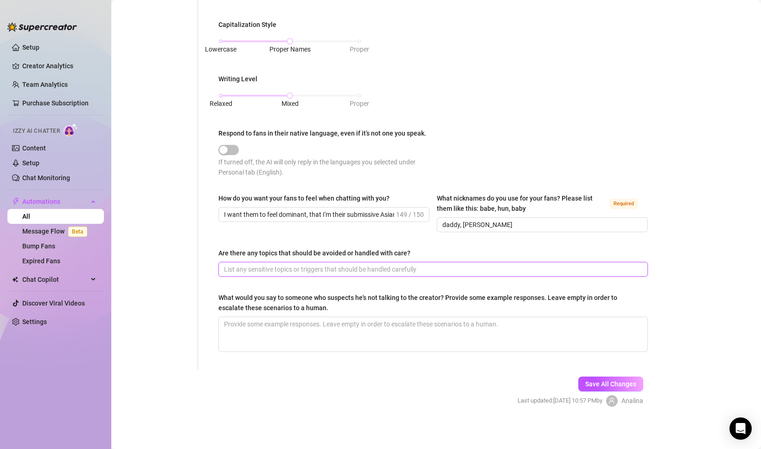
click at [262, 268] on input "Are there any topics that should be avoided or handled with care?" at bounding box center [432, 269] width 417 height 10
paste input "Religion, Marriage, Pee, Golden Shower, Poop"
type input "Religion, Marriage, Pee, Golden Shower, Poop"
click at [589, 380] on span "Save All Changes" at bounding box center [611, 383] width 51 height 7
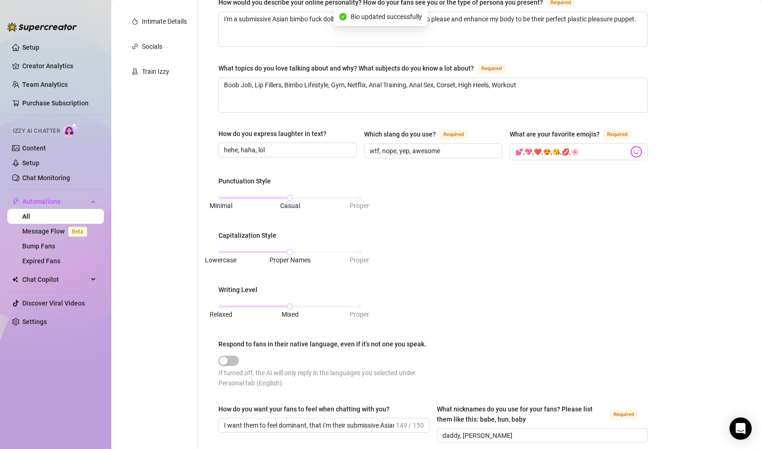
scroll to position [0, 0]
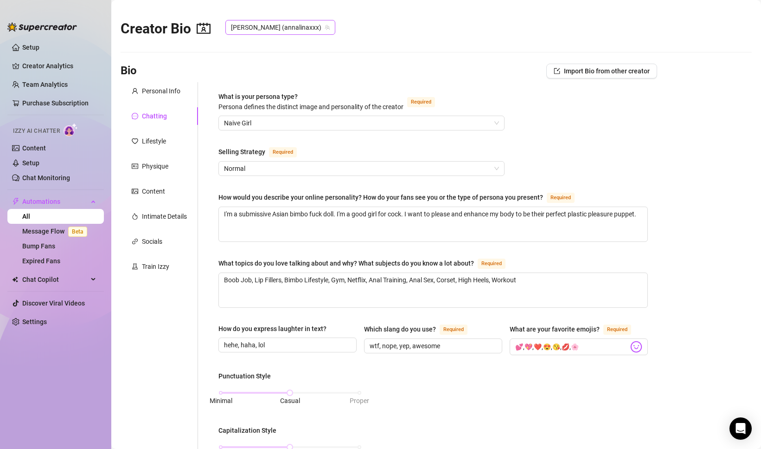
click at [272, 22] on span "[PERSON_NAME] (annalinaxxx)" at bounding box center [280, 27] width 99 height 14
click at [268, 62] on span "Analina" at bounding box center [259, 62] width 22 height 10
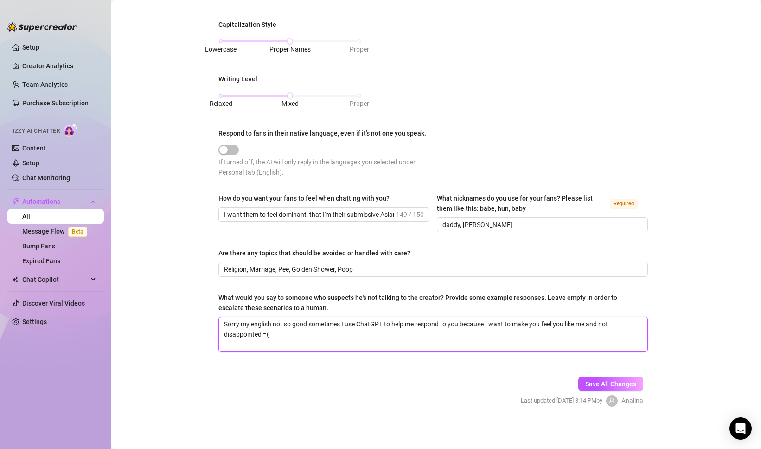
click at [296, 339] on textarea "Sorry my english not so good sometimes I use ChatGPT to help me respond to you …" at bounding box center [433, 334] width 429 height 34
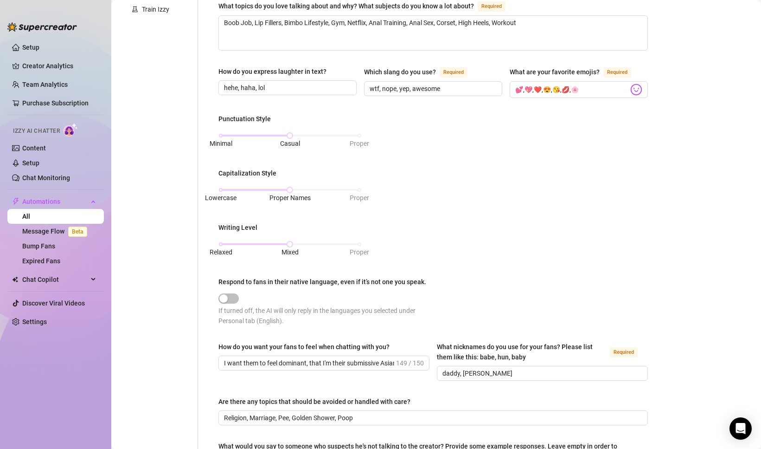
scroll to position [0, 0]
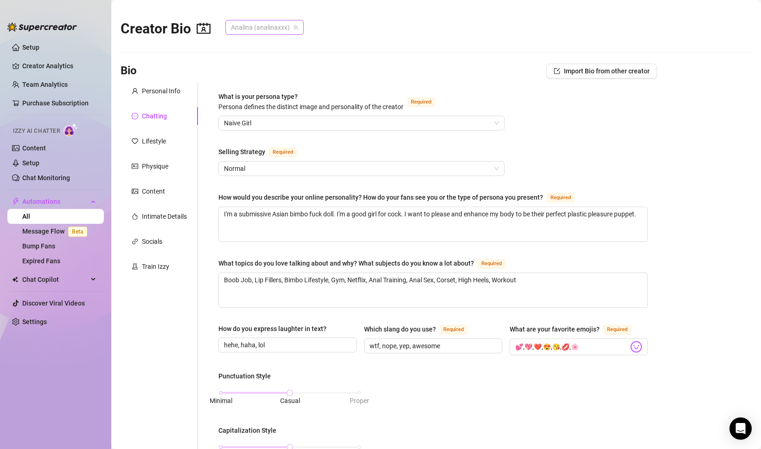
click at [253, 31] on span "Analina (analinaxxx)" at bounding box center [264, 27] width 67 height 14
click at [253, 44] on span "Annalina" at bounding box center [261, 46] width 26 height 10
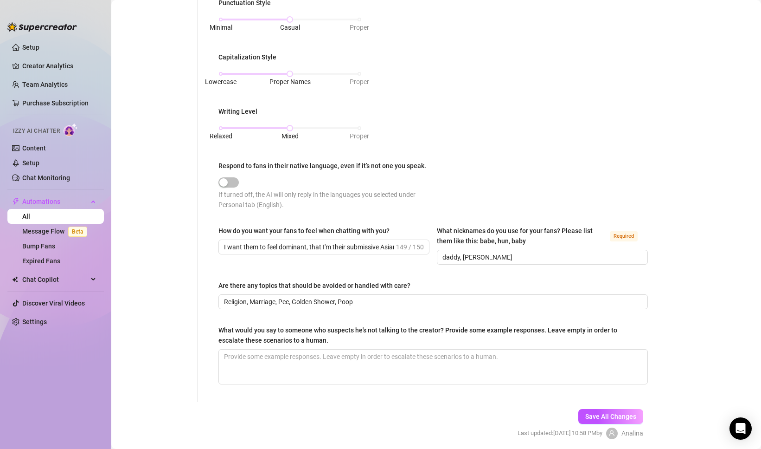
scroll to position [406, 0]
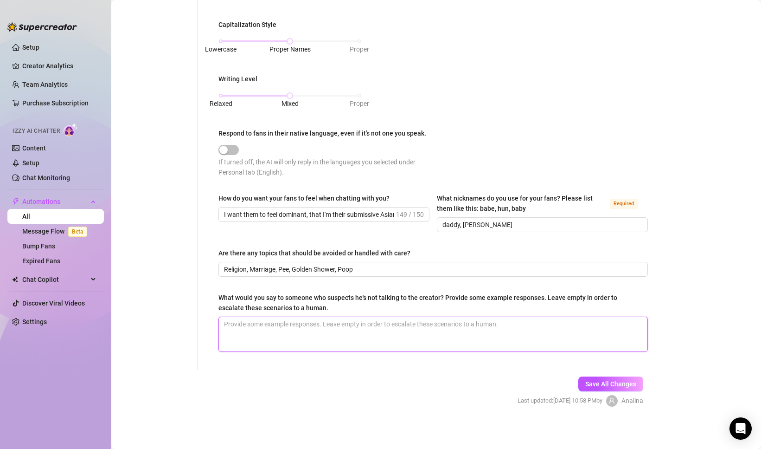
click at [286, 331] on textarea "What would you say to someone who suspects he's not talking to the creator? Pro…" at bounding box center [433, 334] width 429 height 34
paste textarea "Sorry my english not so good sometimes I use ChatGPT to help me respond to you …"
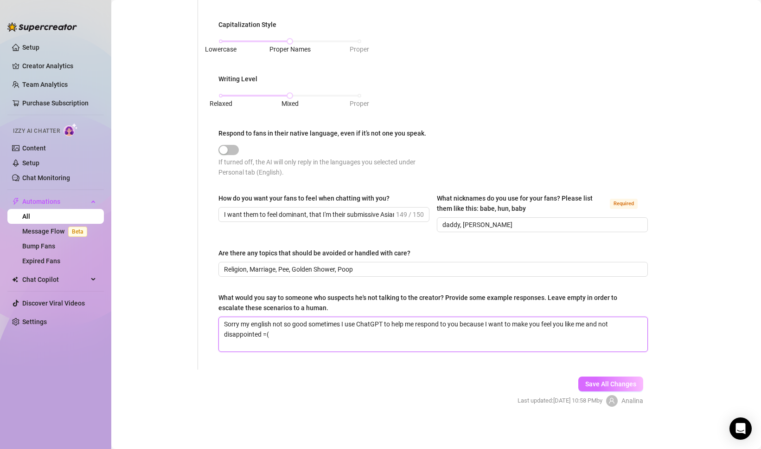
type textarea "Sorry my english not so good sometimes I use ChatGPT to help me respond to you …"
click at [618, 376] on button "Save All Changes" at bounding box center [611, 383] width 65 height 15
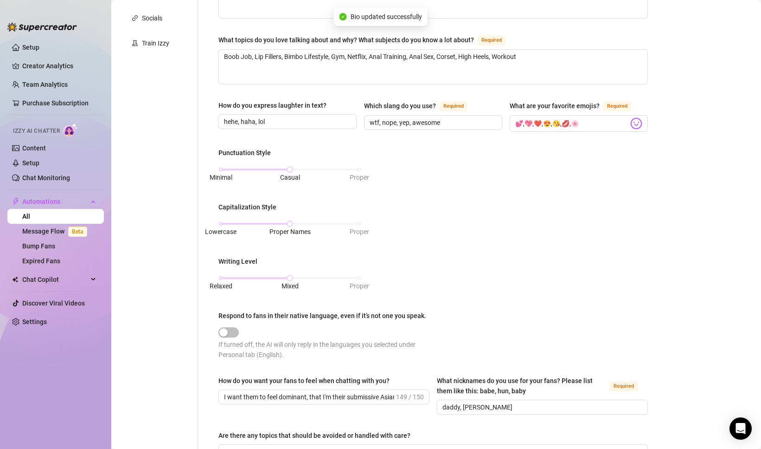
scroll to position [0, 0]
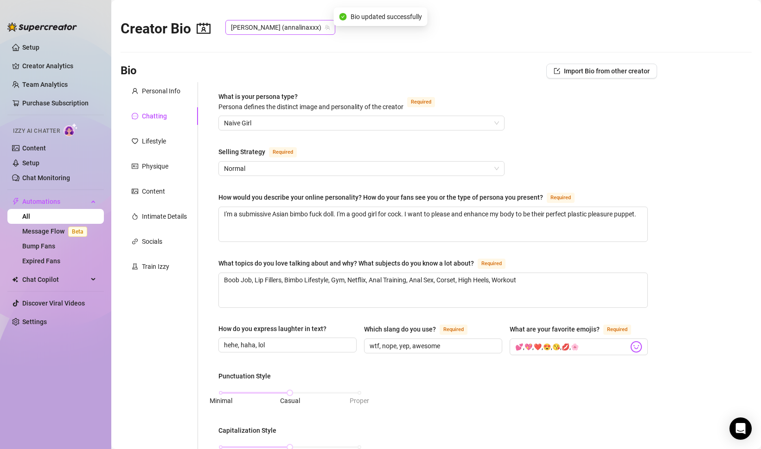
click at [259, 24] on span "[PERSON_NAME] (annalinaxxx)" at bounding box center [280, 27] width 99 height 14
click at [253, 58] on span "Analina" at bounding box center [259, 62] width 22 height 10
click at [161, 144] on div "Lifestyle" at bounding box center [154, 141] width 24 height 10
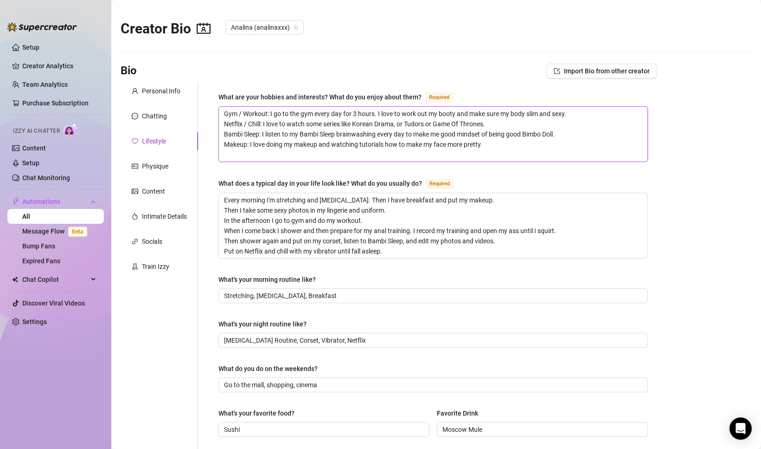
click at [316, 136] on textarea "Gym / Workout: I go to the gym every day for 3 hours. I love to work out my boo…" at bounding box center [433, 134] width 429 height 55
click at [260, 25] on span "Analina (analinaxxx)" at bounding box center [264, 27] width 67 height 14
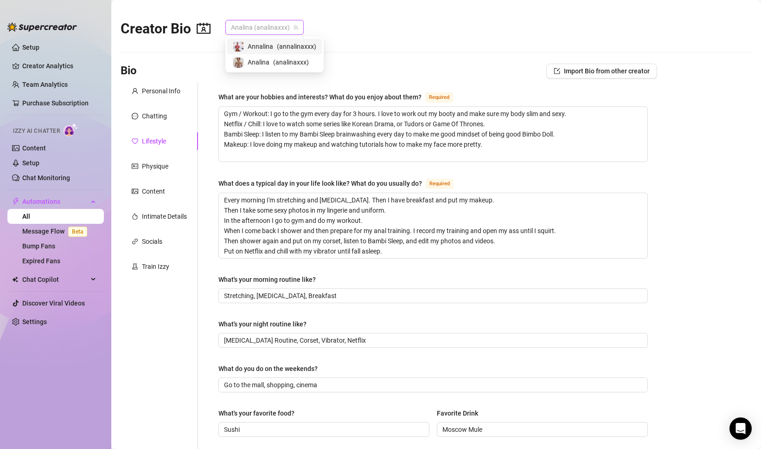
click at [258, 45] on span "Annalina" at bounding box center [261, 46] width 26 height 10
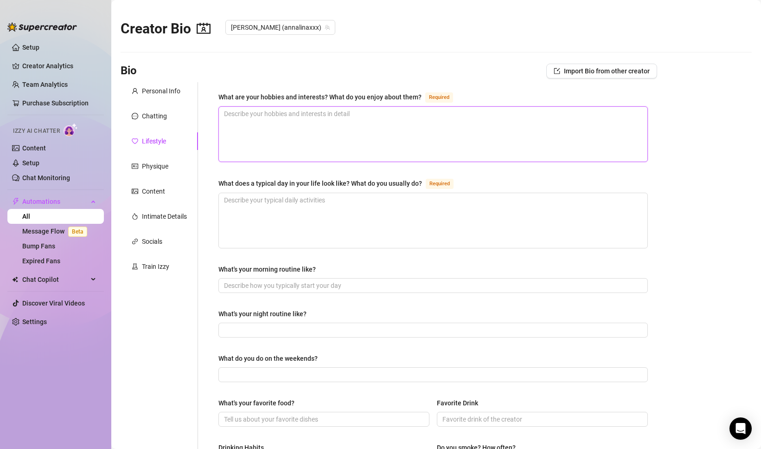
click at [266, 142] on textarea "What are your hobbies and interests? What do you enjoy about them? Required" at bounding box center [433, 134] width 429 height 55
paste textarea "Gym / Workout: I go to the gym every day for 3 hours. I love to work out my boo…"
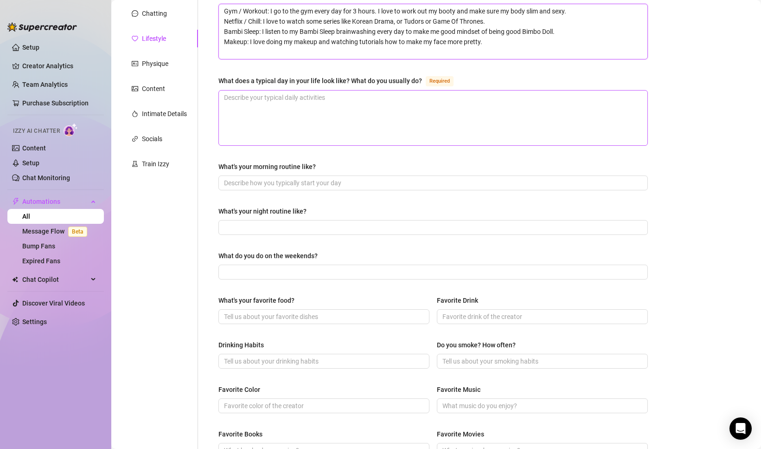
scroll to position [339, 0]
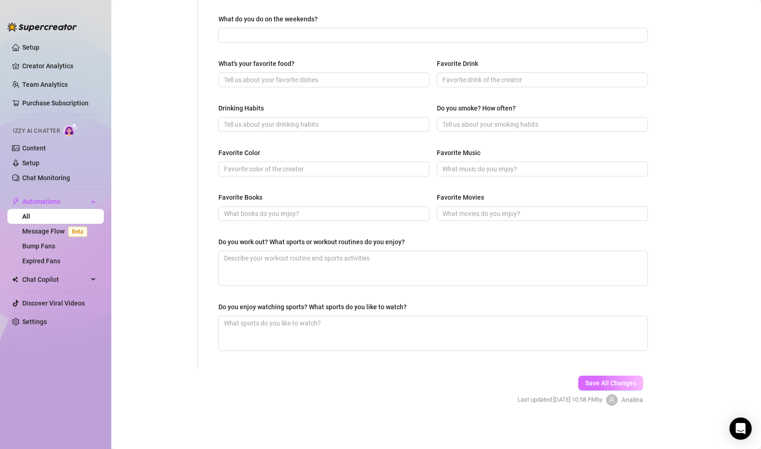
type textarea "Gym / Workout: I go to the gym every day for 3 hours. I love to work out my boo…"
click at [592, 379] on span "Save All Changes" at bounding box center [611, 382] width 51 height 7
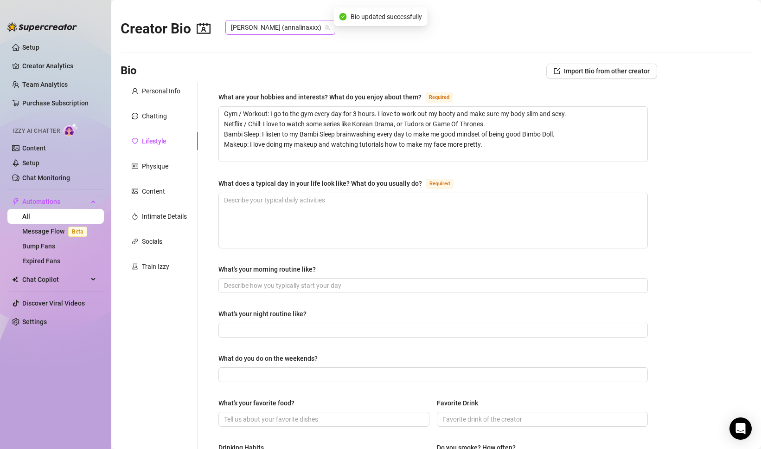
click at [258, 24] on span "[PERSON_NAME] (annalinaxxx)" at bounding box center [280, 27] width 99 height 14
click at [258, 63] on span "Analina" at bounding box center [259, 62] width 22 height 10
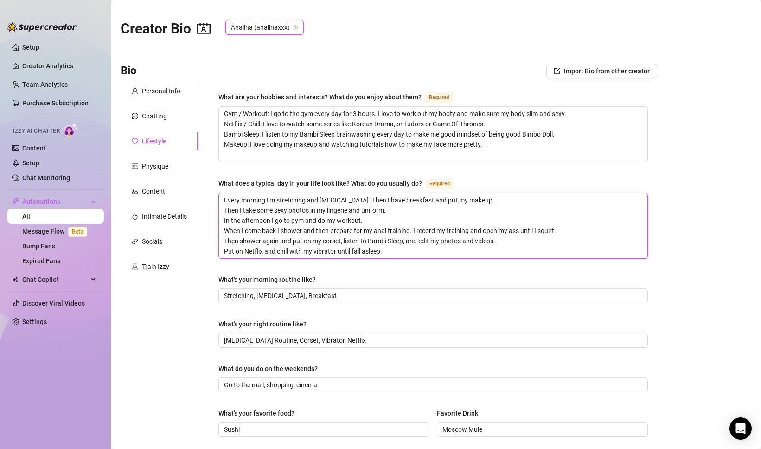
click at [283, 218] on textarea "Every morning I'm stretching and [MEDICAL_DATA]. Then I have breakfast and put …" at bounding box center [433, 225] width 429 height 65
click at [259, 30] on span "Analina (analinaxxx)" at bounding box center [264, 27] width 67 height 14
click at [260, 49] on span "Annalina" at bounding box center [261, 46] width 26 height 10
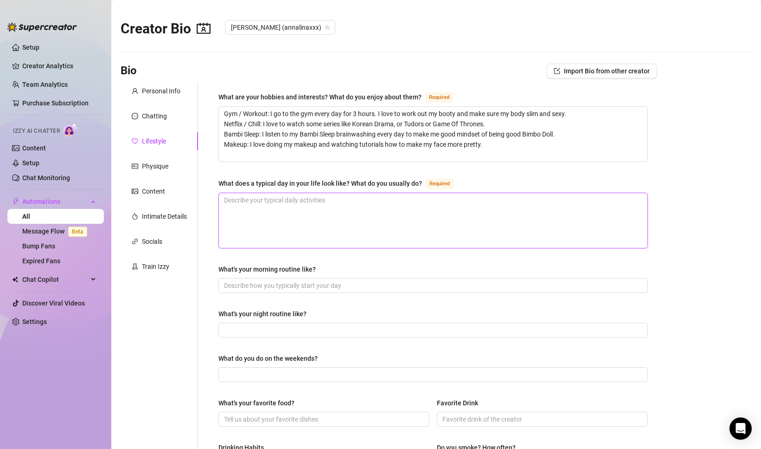
click at [271, 218] on textarea "What does a typical day in your life look like? What do you usually do? Required" at bounding box center [433, 220] width 429 height 55
paste textarea "Every morning I'm stretching and [MEDICAL_DATA]. Then I have breakfast and put …"
type textarea "Every morning I'm stretching and [MEDICAL_DATA]. Then I have breakfast and put …"
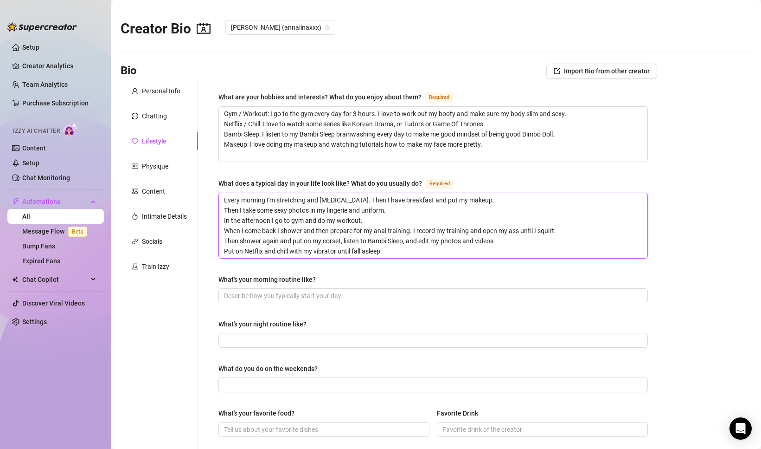
scroll to position [349, 0]
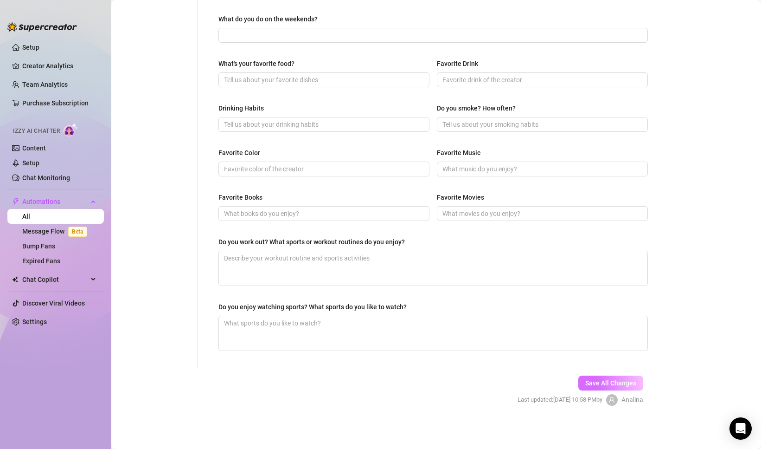
type textarea "Every morning I'm stretching and [MEDICAL_DATA]. Then I have breakfast and put …"
click at [590, 375] on button "Save All Changes" at bounding box center [611, 382] width 65 height 15
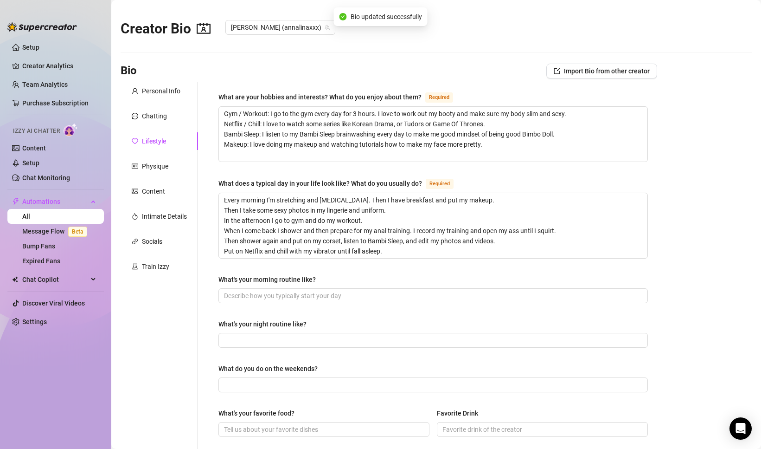
click at [265, 36] on div "Creator Bio [PERSON_NAME] (annalinaxxx)" at bounding box center [231, 26] width 220 height 36
click at [263, 25] on span "[PERSON_NAME] (annalinaxxx)" at bounding box center [280, 27] width 99 height 14
click at [261, 60] on span "Analina" at bounding box center [259, 62] width 22 height 10
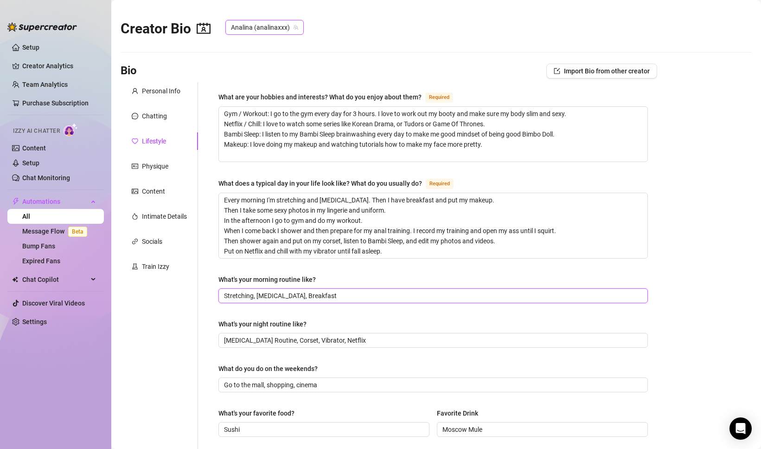
click at [253, 292] on input "Stretching, [MEDICAL_DATA], Breakfast" at bounding box center [432, 295] width 417 height 10
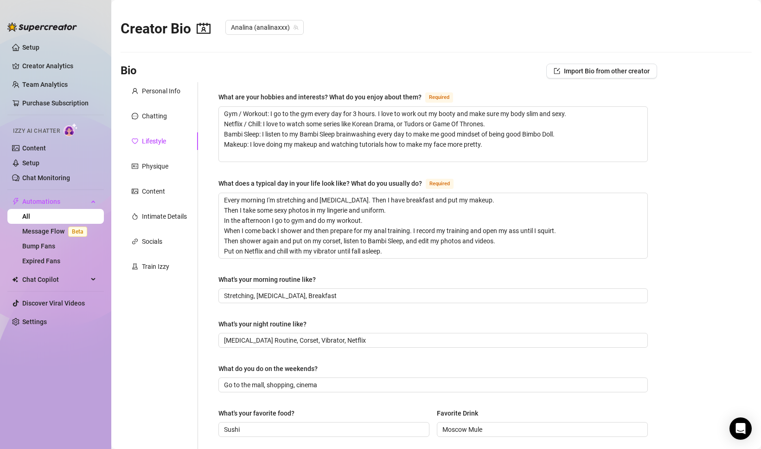
click at [241, 19] on span "Analina (analinaxxx)" at bounding box center [260, 26] width 88 height 17
click at [244, 27] on span "Analina (analinaxxx)" at bounding box center [264, 27] width 67 height 14
click at [247, 49] on div "[PERSON_NAME] ( annalinaxxx )" at bounding box center [275, 46] width 84 height 11
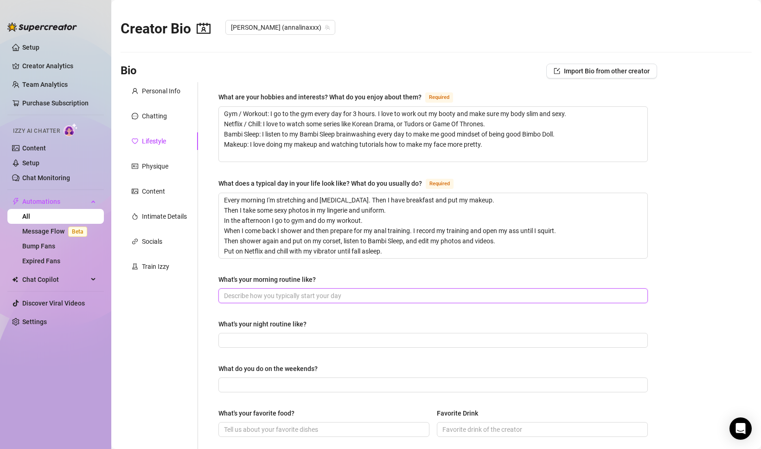
click at [234, 292] on input "What's your morning routine like?" at bounding box center [432, 295] width 417 height 10
paste input "Stretching, [MEDICAL_DATA], Breakfast"
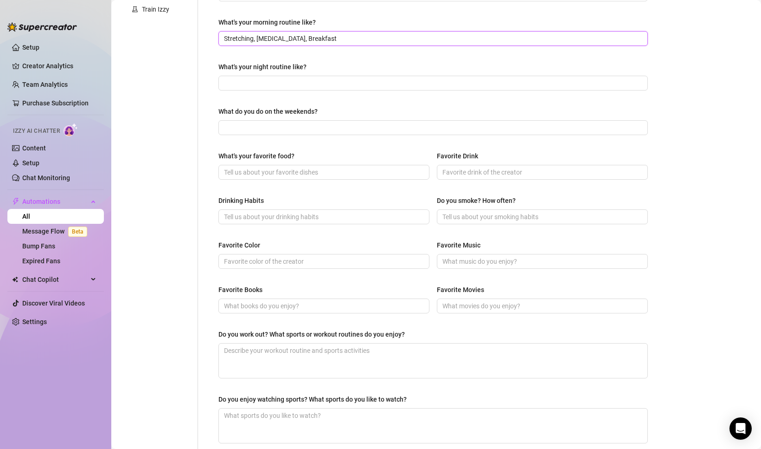
scroll to position [349, 0]
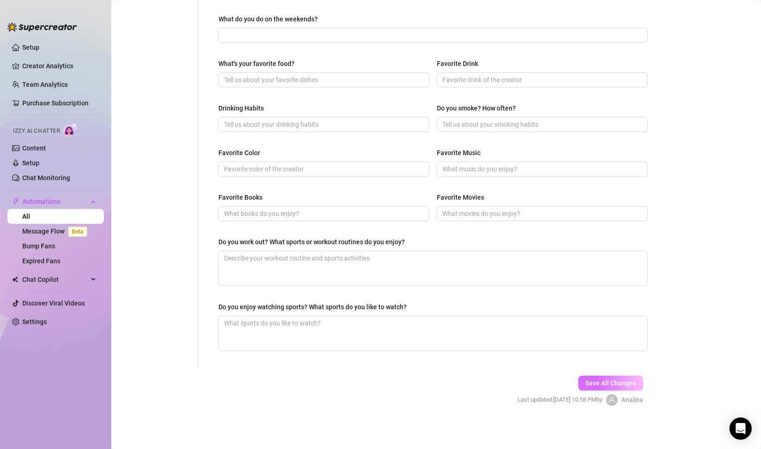
type input "Stretching, [MEDICAL_DATA], Breakfast"
click at [600, 379] on span "Save All Changes" at bounding box center [611, 382] width 51 height 7
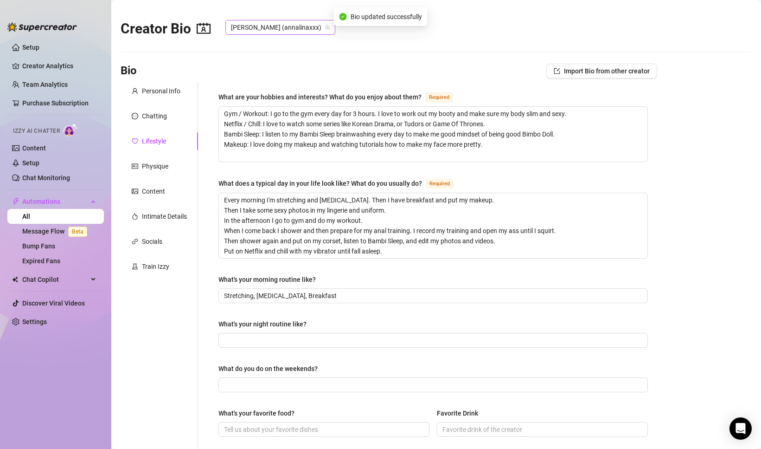
click at [271, 27] on span "[PERSON_NAME] (annalinaxxx)" at bounding box center [280, 27] width 99 height 14
click at [261, 66] on span "Analina" at bounding box center [259, 62] width 22 height 10
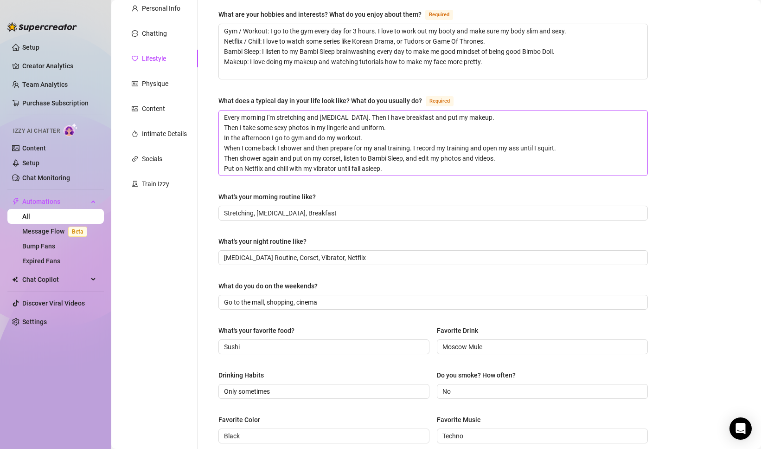
scroll to position [92, 0]
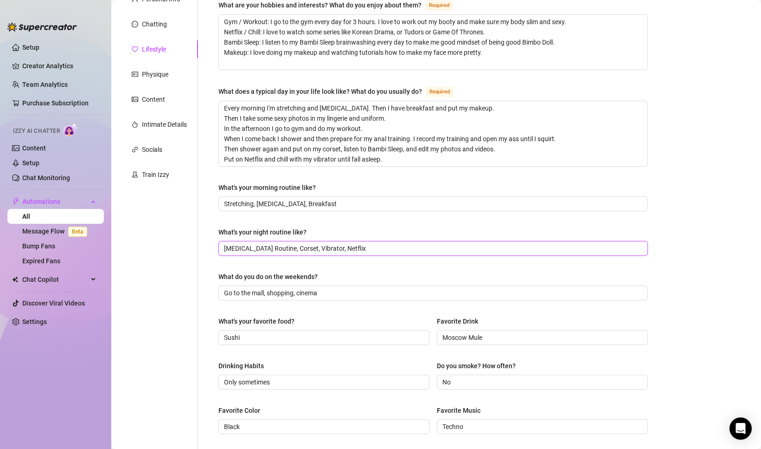
click at [263, 243] on input "[MEDICAL_DATA] Routine, Corset, Vibrator, Netflix" at bounding box center [432, 248] width 417 height 10
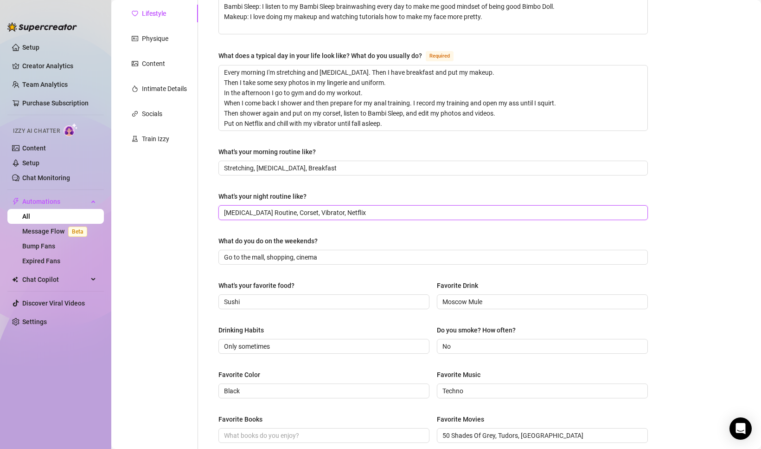
scroll to position [0, 0]
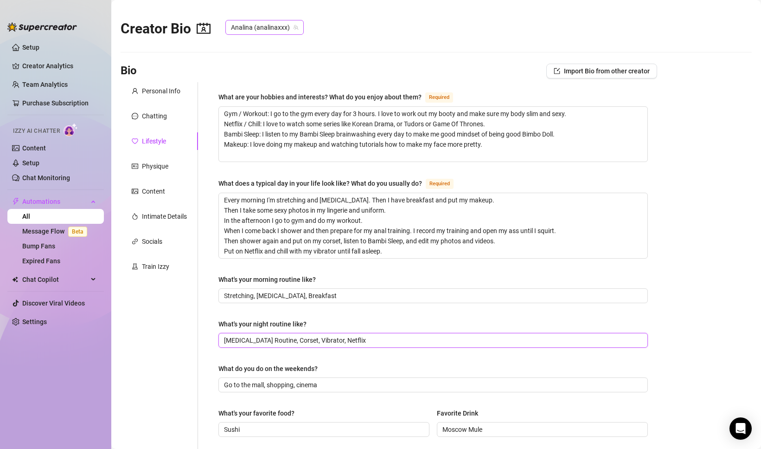
click at [265, 32] on span "Analina (analinaxxx)" at bounding box center [264, 27] width 67 height 14
click at [264, 49] on span "Annalina" at bounding box center [261, 46] width 26 height 10
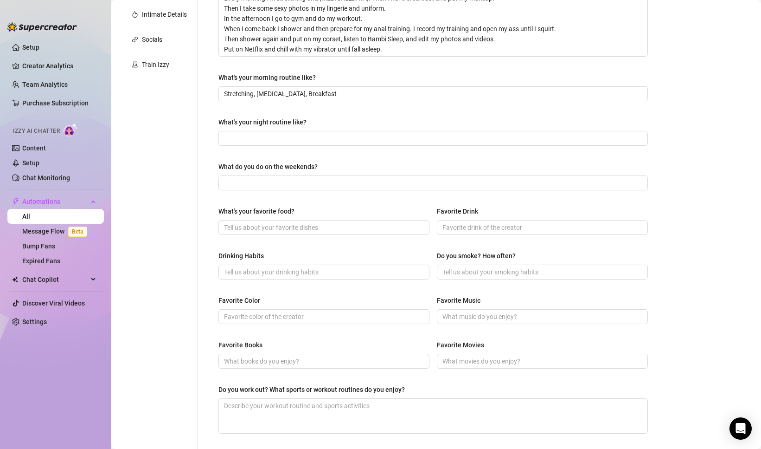
scroll to position [202, 0]
click at [277, 139] on input "What's your night routine like?" at bounding box center [432, 138] width 417 height 10
paste input "[MEDICAL_DATA] Routine, Corset, Vibrator, Netflix"
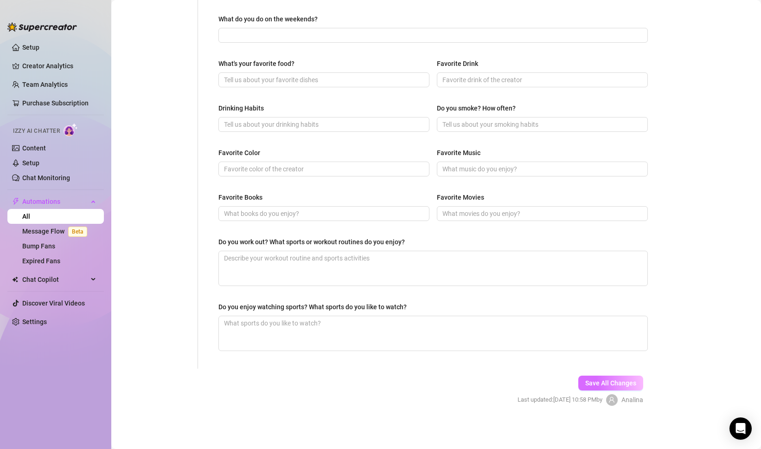
type input "[MEDICAL_DATA] Routine, Corset, Vibrator, Netflix"
click at [611, 383] on span "Save All Changes" at bounding box center [611, 382] width 51 height 7
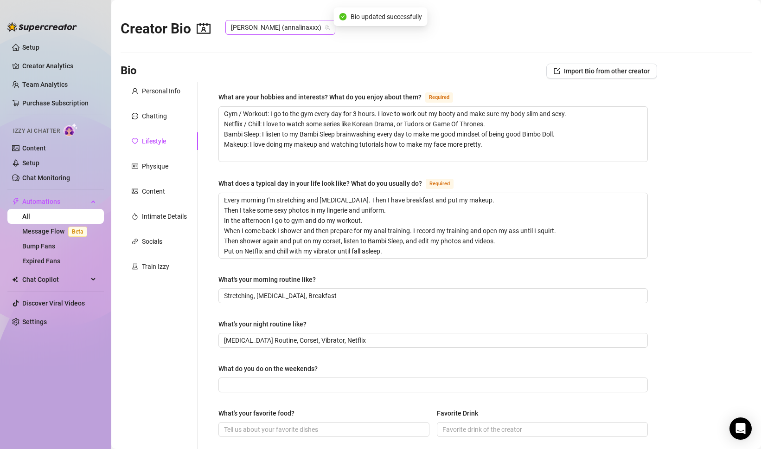
click at [284, 32] on span "[PERSON_NAME] (annalinaxxx)" at bounding box center [280, 27] width 99 height 14
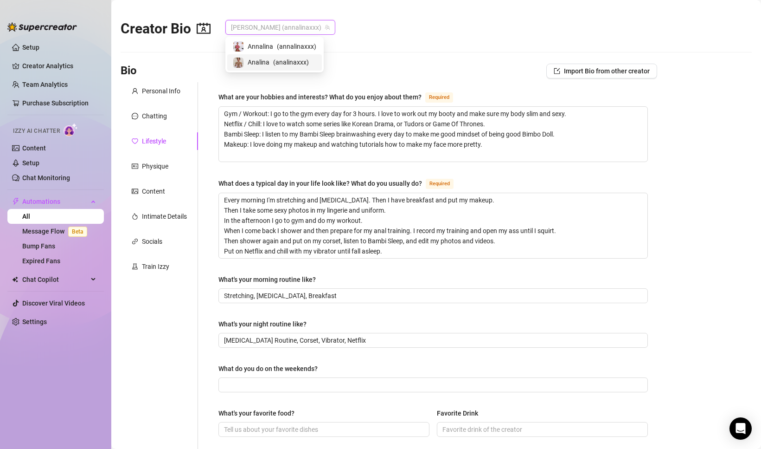
click at [277, 61] on span "( analinaxxx )" at bounding box center [291, 62] width 36 height 10
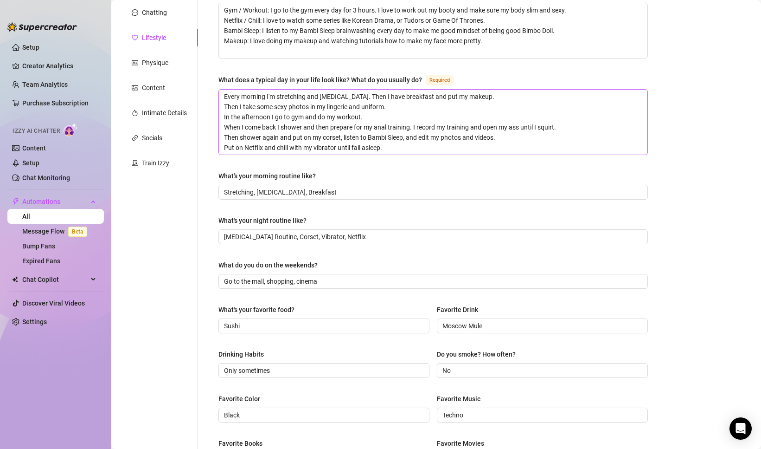
scroll to position [112, 0]
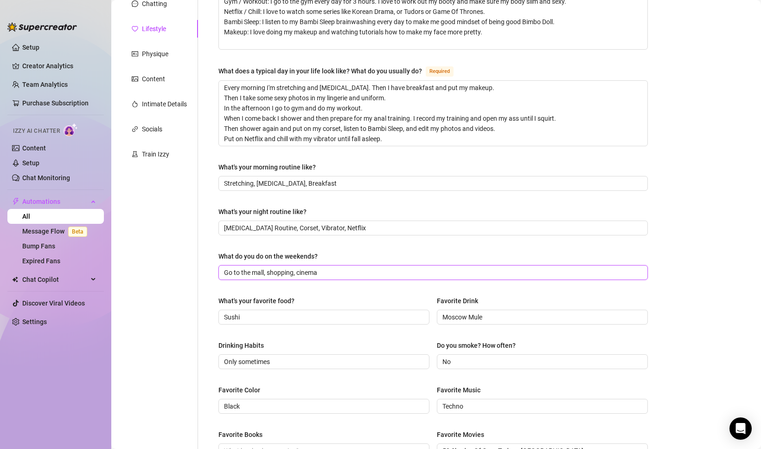
click at [299, 271] on input "Go to the mall, shopping, cinema" at bounding box center [432, 272] width 417 height 10
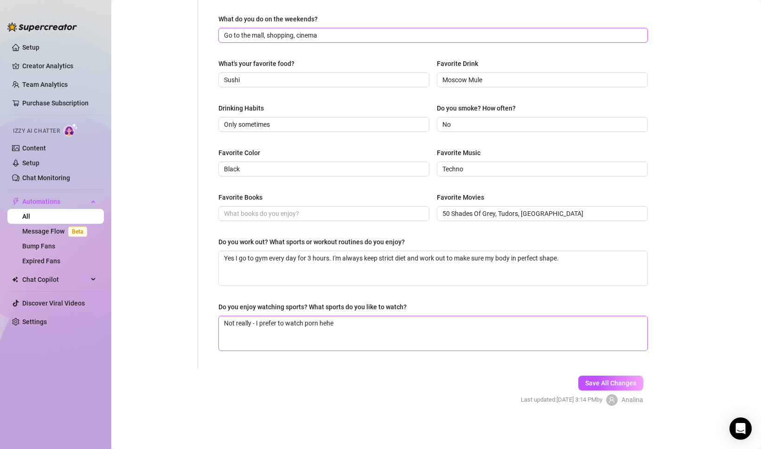
scroll to position [0, 0]
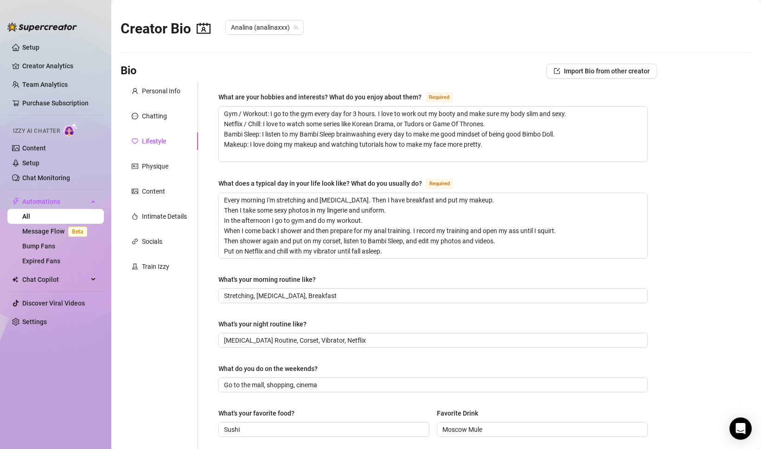
click at [269, 19] on span "Analina (analinaxxx)" at bounding box center [260, 26] width 88 height 17
click at [269, 26] on span "Analina (analinaxxx)" at bounding box center [264, 27] width 67 height 14
click at [268, 48] on span "Annalina" at bounding box center [261, 46] width 26 height 10
click at [241, 384] on input "What do you do on the weekends?" at bounding box center [432, 385] width 417 height 10
paste input "Go to the mall, shopping, cinema"
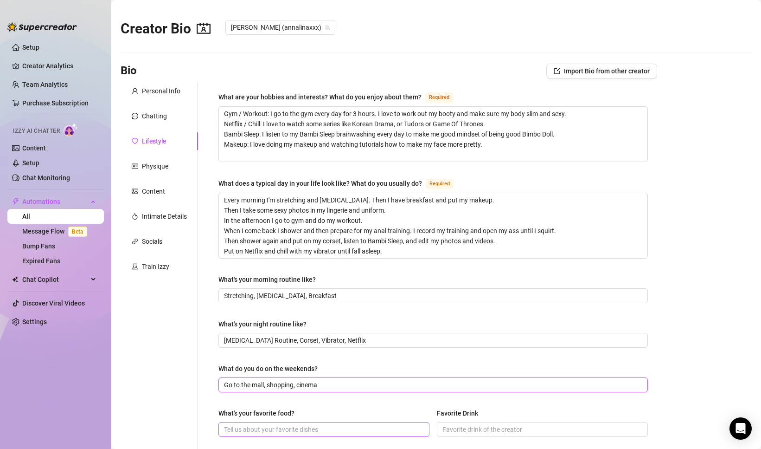
type input "Go to the mall, shopping, cinema"
click at [253, 432] on input "What's your favorite food?" at bounding box center [323, 429] width 198 height 10
type input "Sushi"
click at [452, 431] on input "Favorite Drink" at bounding box center [542, 429] width 198 height 10
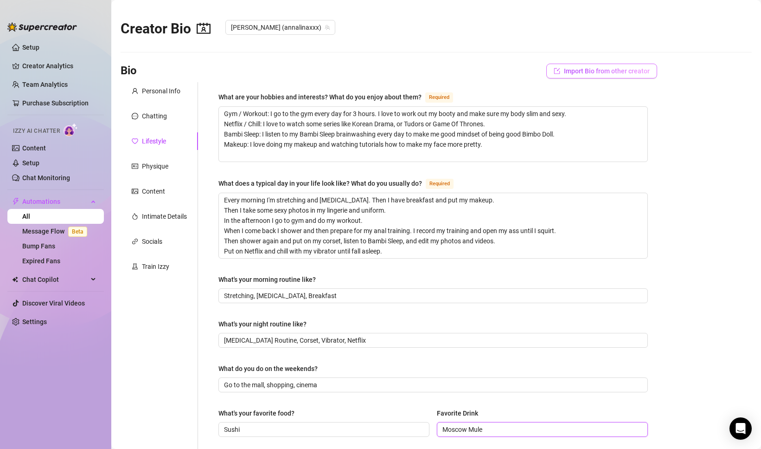
type input "Moscow Mule"
click at [627, 69] on span "Import Bio from other creator" at bounding box center [607, 70] width 86 height 7
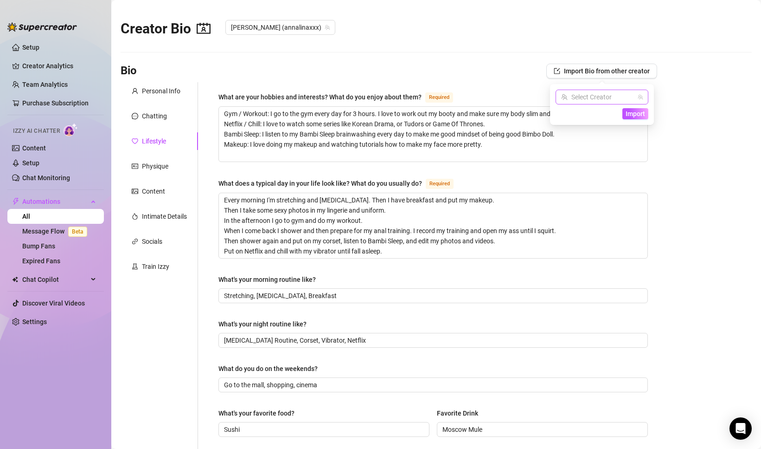
click at [615, 94] on input "search" at bounding box center [597, 97] width 73 height 14
click at [601, 132] on div "Analina ( analinaxxx )" at bounding box center [605, 131] width 84 height 11
click at [638, 114] on span "Import" at bounding box center [635, 113] width 19 height 7
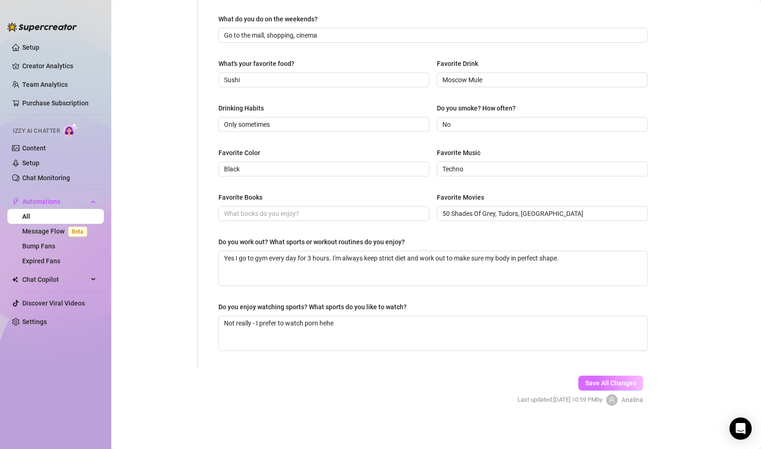
click at [617, 385] on span "Save All Changes" at bounding box center [611, 382] width 51 height 7
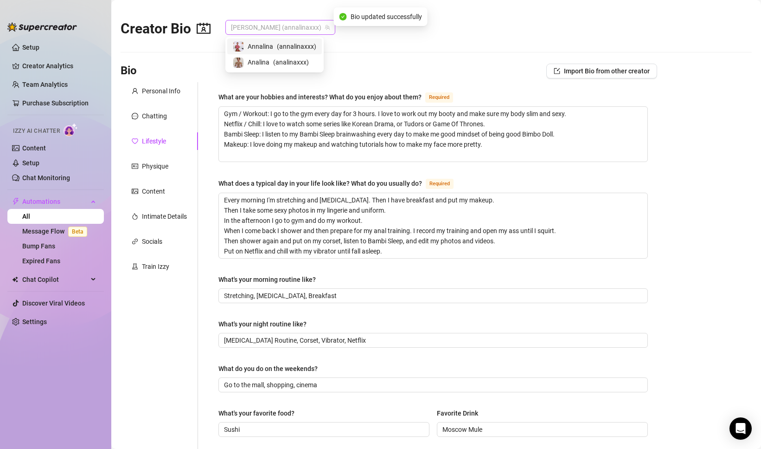
click at [281, 29] on span "[PERSON_NAME] (annalinaxxx)" at bounding box center [280, 27] width 99 height 14
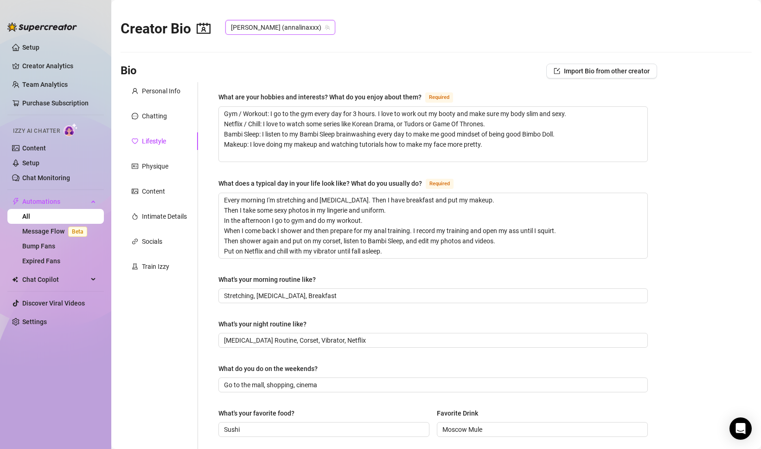
click at [281, 29] on span "[PERSON_NAME] (annalinaxxx)" at bounding box center [280, 27] width 99 height 14
click at [155, 166] on div "Physique" at bounding box center [155, 166] width 26 height 10
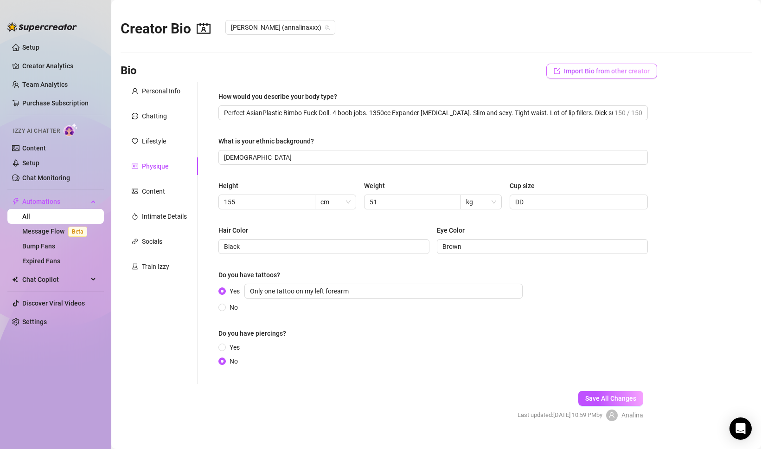
click at [606, 73] on span "Import Bio from other creator" at bounding box center [607, 70] width 86 height 7
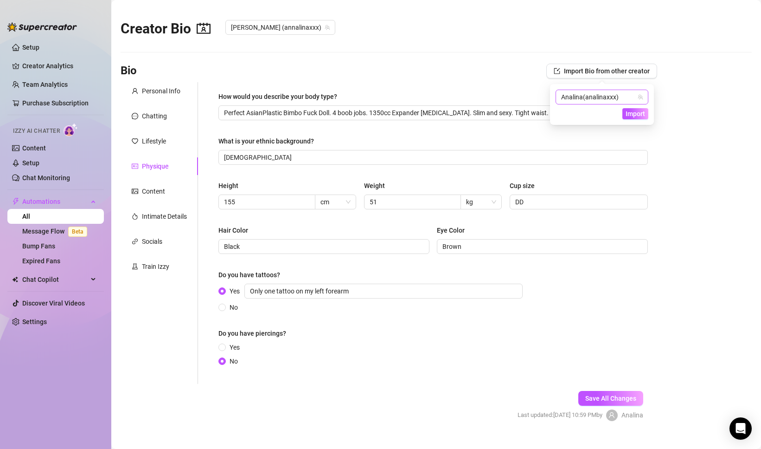
click at [613, 96] on span "( analinaxxx )" at bounding box center [601, 96] width 36 height 7
click at [600, 135] on span "Analina" at bounding box center [589, 132] width 23 height 10
click at [630, 116] on span "Import" at bounding box center [635, 113] width 19 height 7
click at [155, 190] on div "Content" at bounding box center [153, 191] width 23 height 10
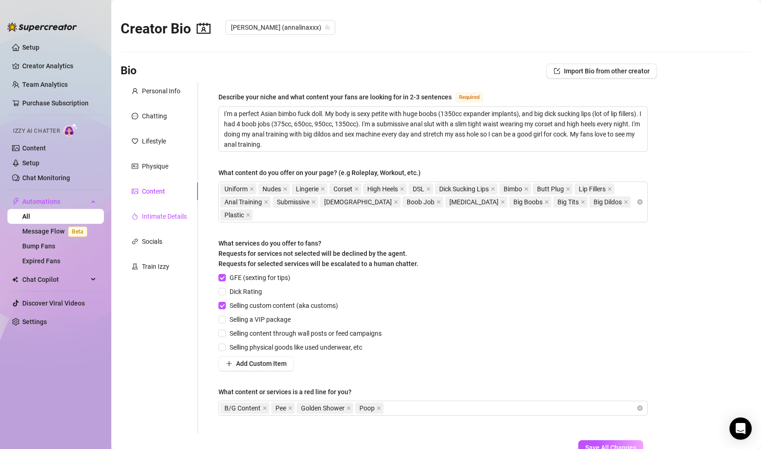
click at [155, 219] on div "Intimate Details" at bounding box center [164, 216] width 45 height 10
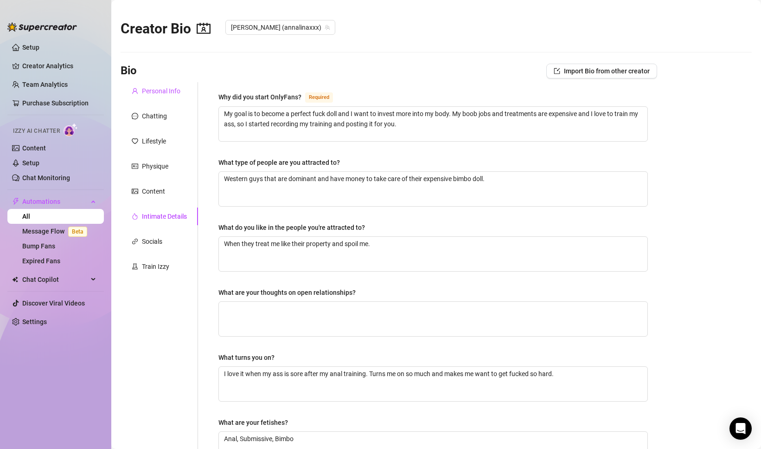
click at [164, 94] on div "Personal Info" at bounding box center [161, 91] width 39 height 10
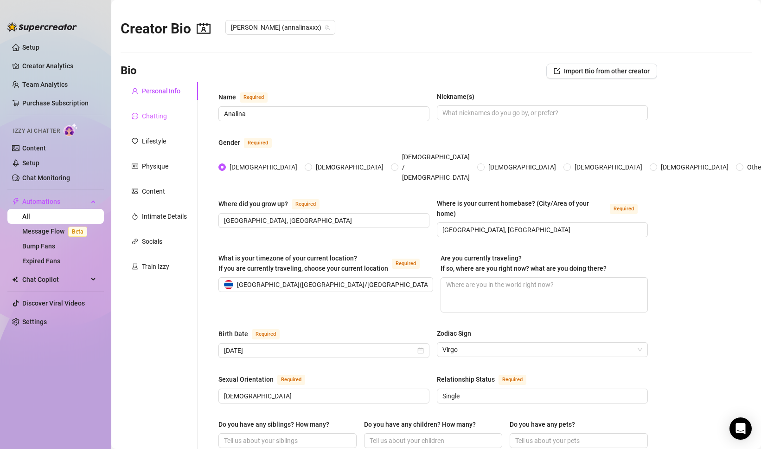
click at [168, 118] on div "Chatting" at bounding box center [159, 116] width 77 height 18
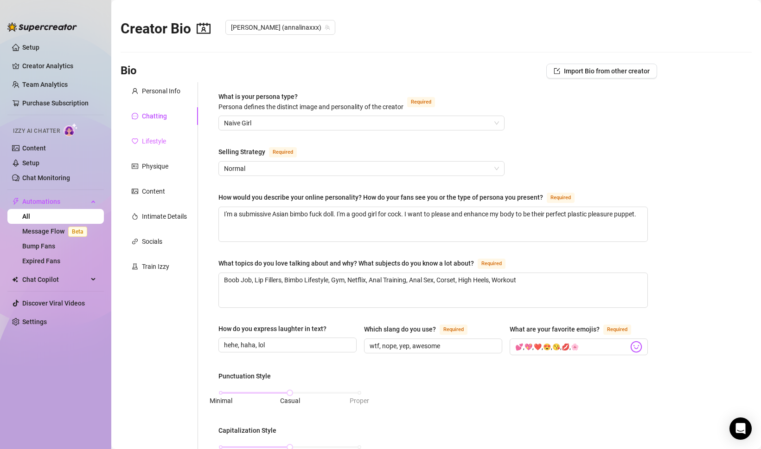
click at [164, 133] on div "Lifestyle" at bounding box center [159, 141] width 77 height 18
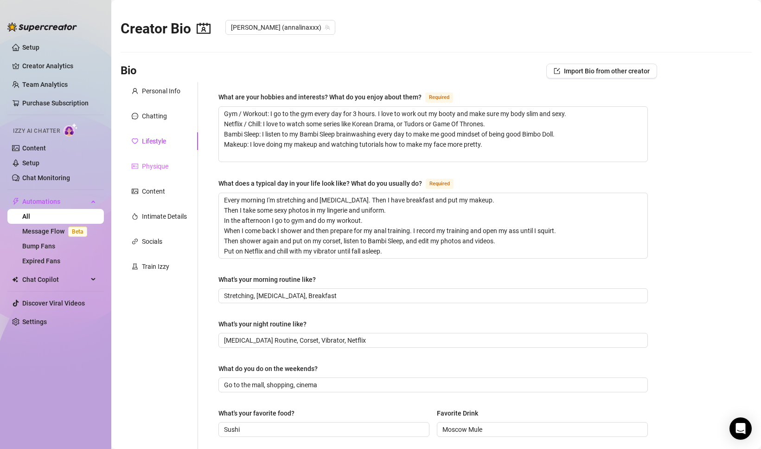
click at [164, 160] on div "Physique" at bounding box center [159, 166] width 77 height 18
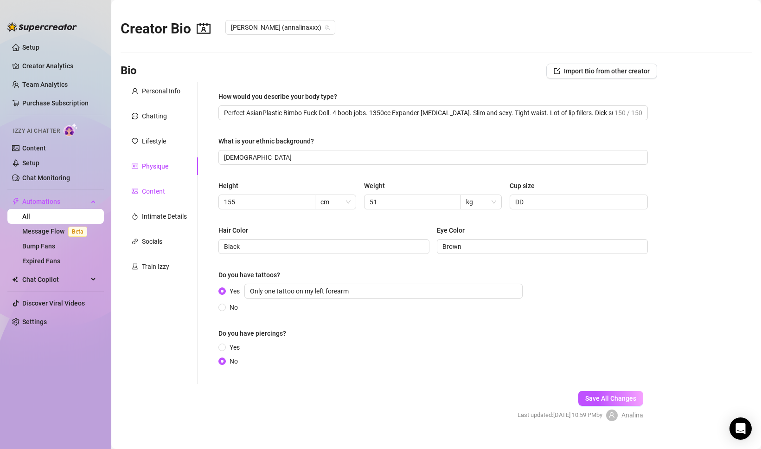
click at [162, 190] on div "Content" at bounding box center [153, 191] width 23 height 10
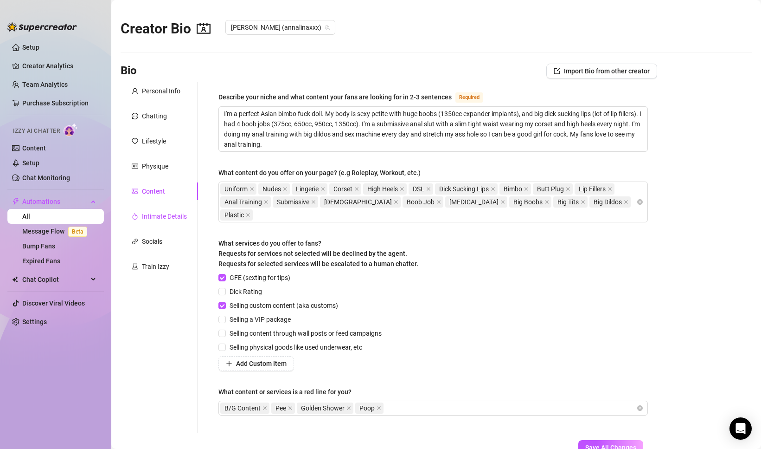
click at [162, 219] on div "Intimate Details" at bounding box center [164, 216] width 45 height 10
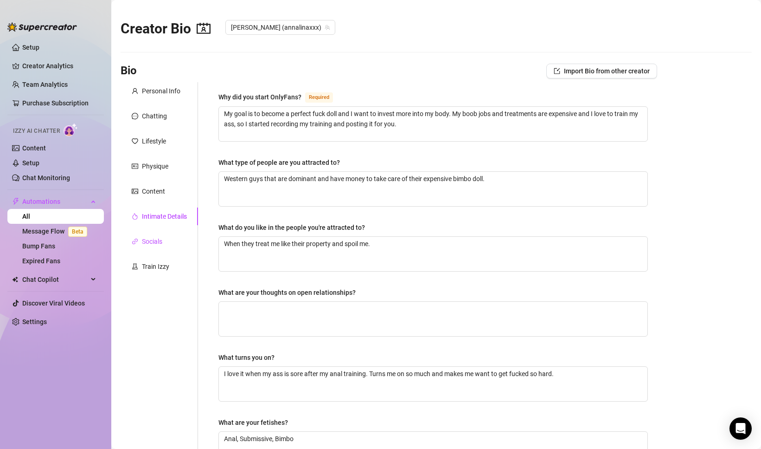
click at [152, 240] on div "Socials" at bounding box center [152, 241] width 20 height 10
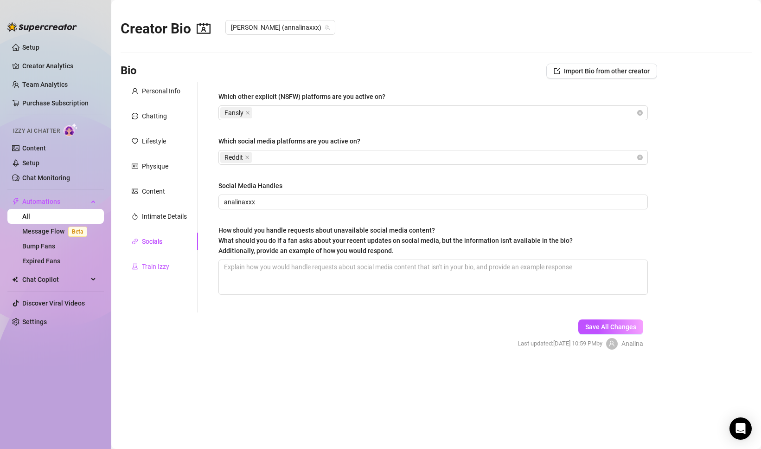
click at [152, 265] on div "Train Izzy" at bounding box center [155, 266] width 27 height 10
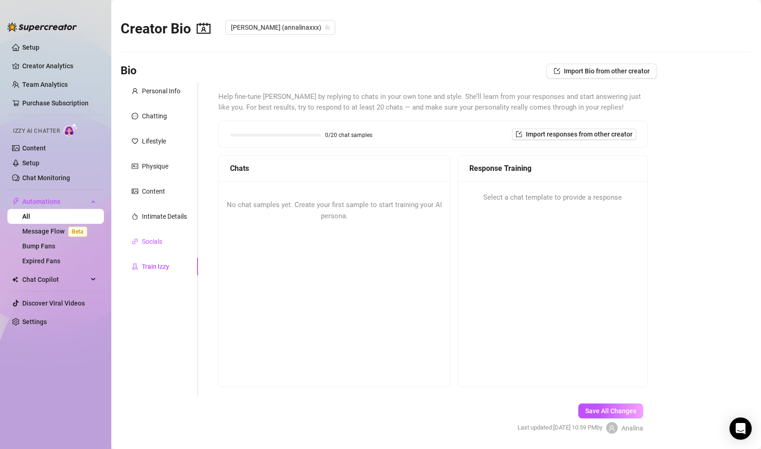
click at [155, 240] on div "Socials" at bounding box center [152, 241] width 20 height 10
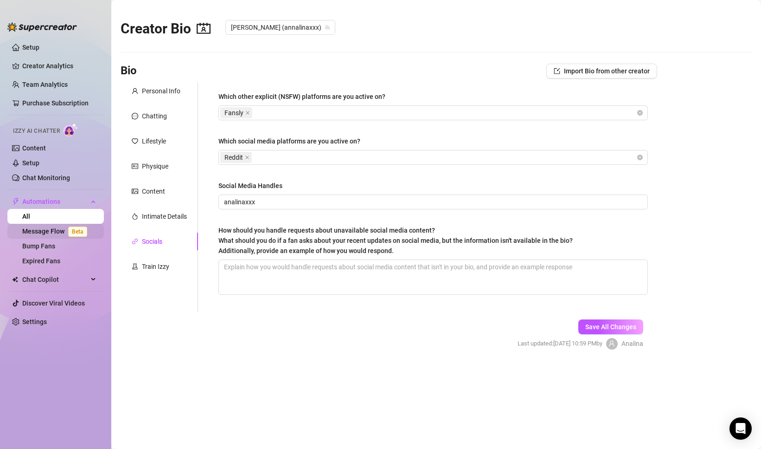
click at [32, 227] on link "Message Flow Beta" at bounding box center [56, 230] width 69 height 7
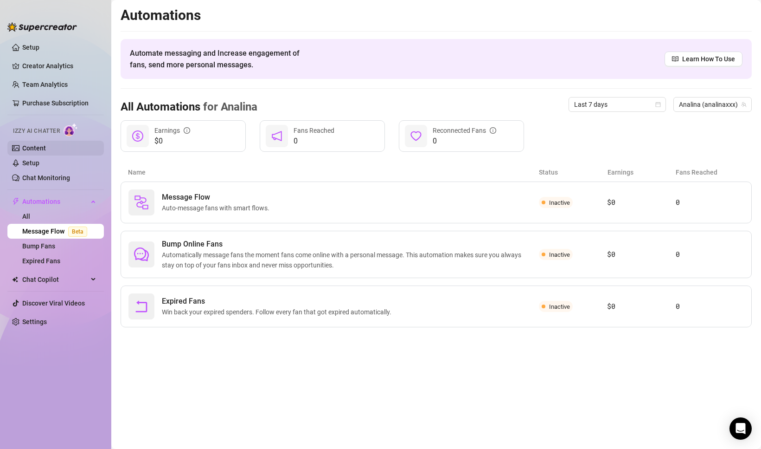
click at [36, 144] on link "Content" at bounding box center [34, 147] width 24 height 7
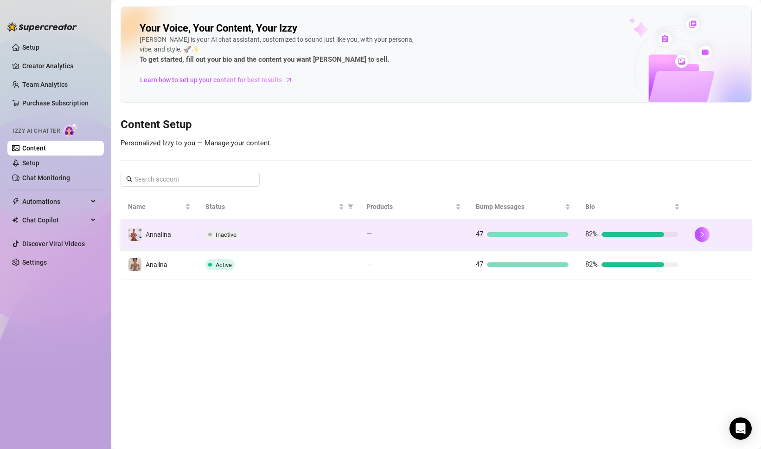
click at [711, 236] on div at bounding box center [720, 234] width 50 height 15
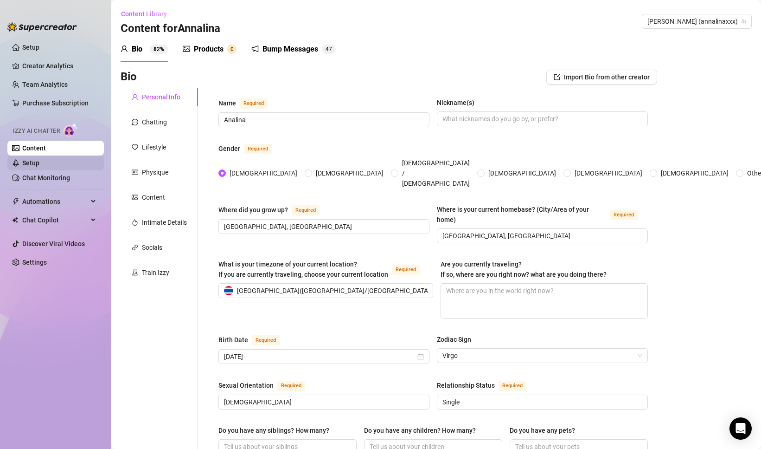
click at [39, 165] on link "Setup" at bounding box center [30, 162] width 17 height 7
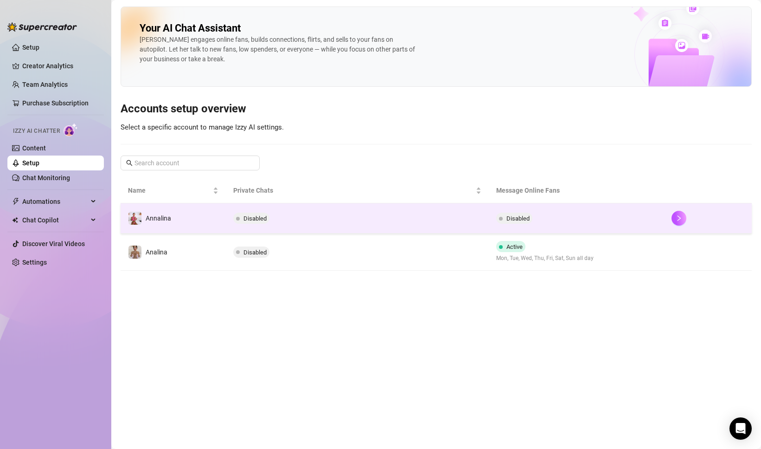
click at [514, 215] on span "Disabled" at bounding box center [518, 218] width 23 height 7
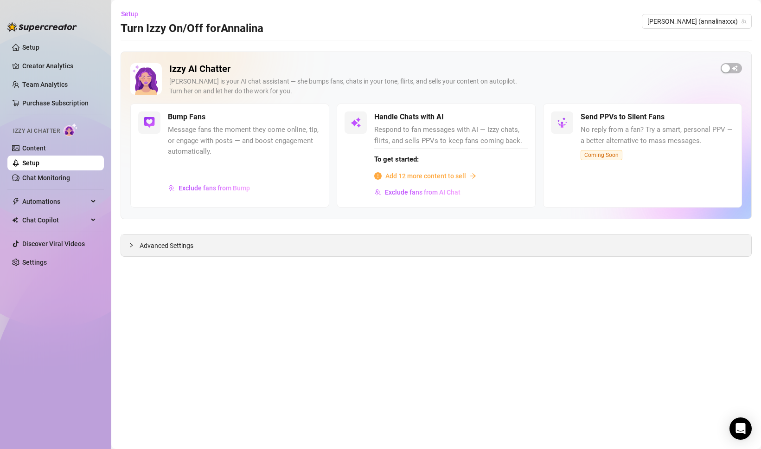
click at [217, 245] on div "Advanced Settings" at bounding box center [436, 245] width 631 height 22
click at [735, 68] on span "button" at bounding box center [731, 68] width 21 height 10
click at [149, 245] on span "Advanced Settings" at bounding box center [167, 245] width 54 height 10
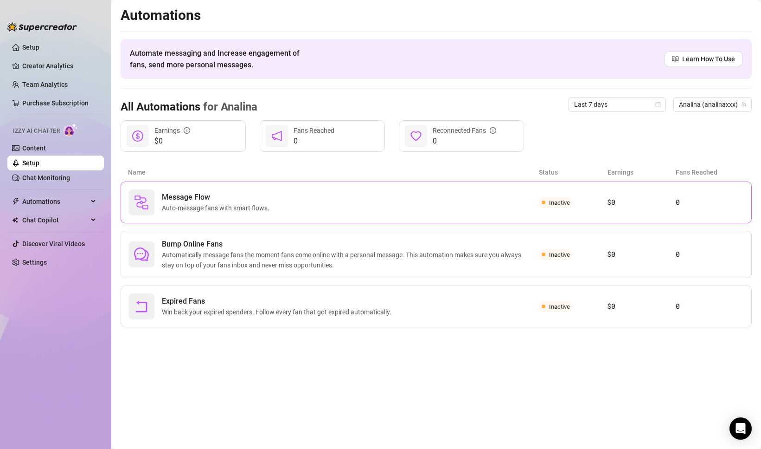
click at [443, 204] on div "Message Flow Auto-message fans with smart flows." at bounding box center [334, 202] width 411 height 26
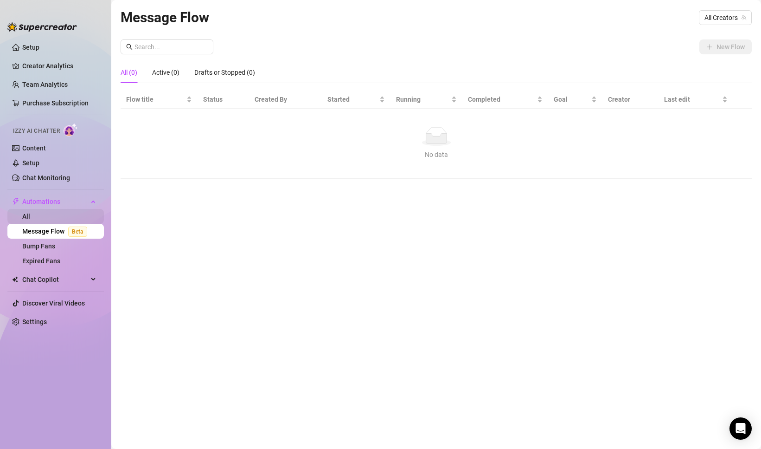
click at [30, 213] on link "All" at bounding box center [26, 216] width 8 height 7
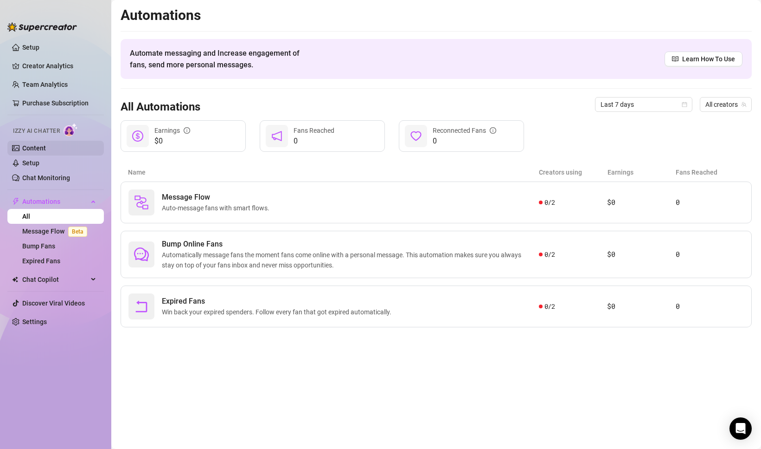
click at [38, 152] on link "Content" at bounding box center [34, 147] width 24 height 7
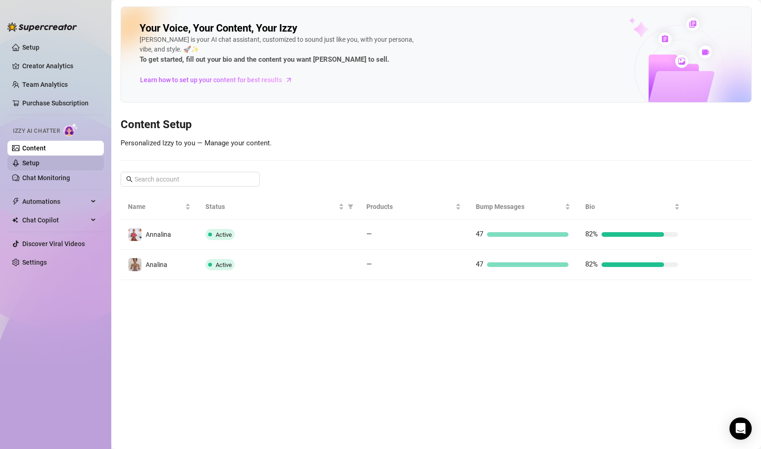
click at [32, 166] on link "Setup" at bounding box center [30, 162] width 17 height 7
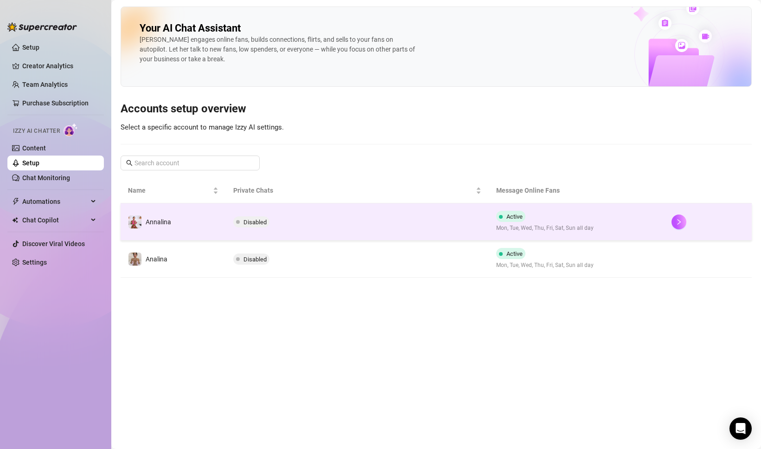
click at [252, 223] on span "Disabled" at bounding box center [255, 222] width 23 height 7
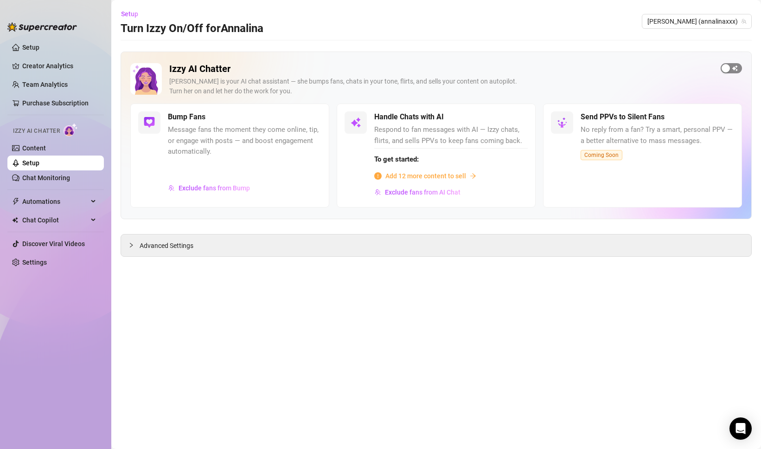
click at [731, 70] on button "button" at bounding box center [731, 68] width 21 height 10
click at [308, 289] on main "Setup Turn Izzy On/Off for [PERSON_NAME] (annalinaxxx) Izzy AI Chatter [PERSON_…" at bounding box center [436, 224] width 650 height 449
click at [161, 248] on span "Advanced Settings" at bounding box center [167, 245] width 54 height 10
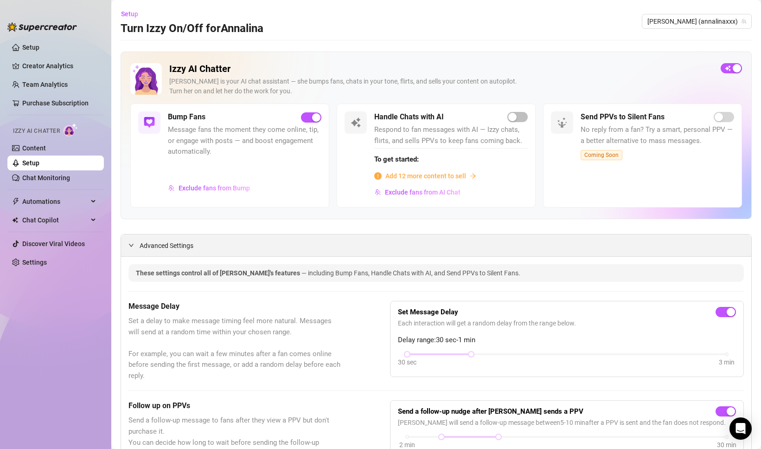
click at [161, 248] on span "Advanced Settings" at bounding box center [167, 245] width 54 height 10
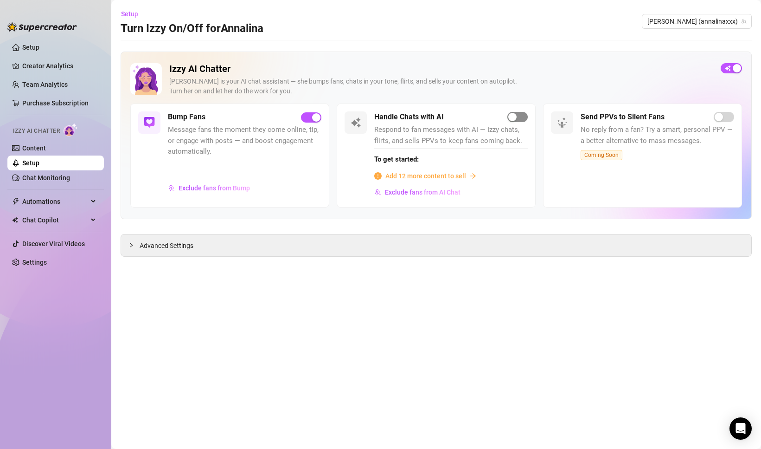
click at [527, 115] on span "button" at bounding box center [518, 117] width 20 height 10
click at [406, 177] on span "Add 12 more content to sell" at bounding box center [426, 176] width 81 height 10
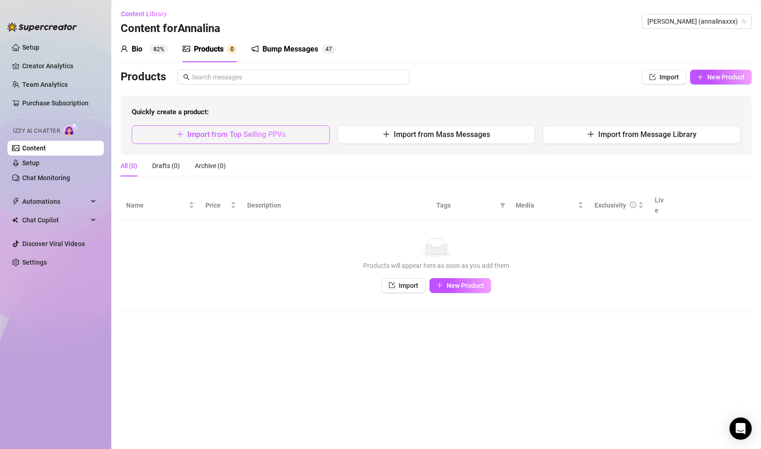
click at [271, 135] on span "Import from Top Selling PPVs" at bounding box center [236, 134] width 98 height 9
type textarea "Type your message here..."
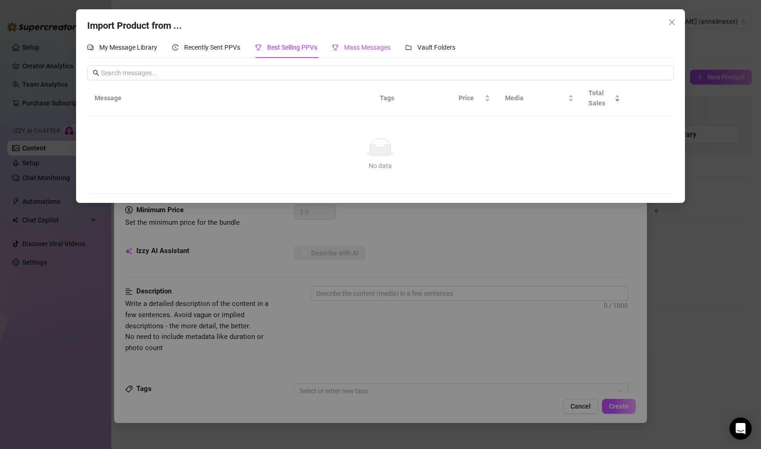
click at [364, 47] on span "Mass Messages" at bounding box center [367, 47] width 46 height 7
click at [449, 45] on span "Vault Folders" at bounding box center [437, 47] width 38 height 7
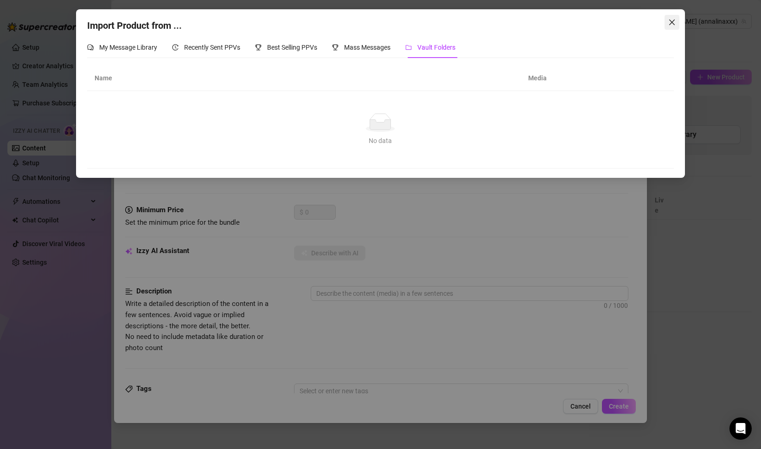
click at [675, 22] on icon "close" at bounding box center [672, 22] width 7 height 7
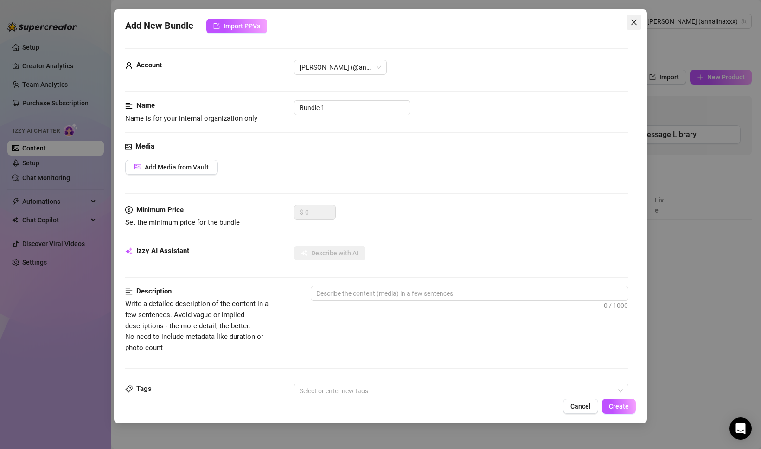
click at [636, 25] on icon "close" at bounding box center [634, 22] width 7 height 7
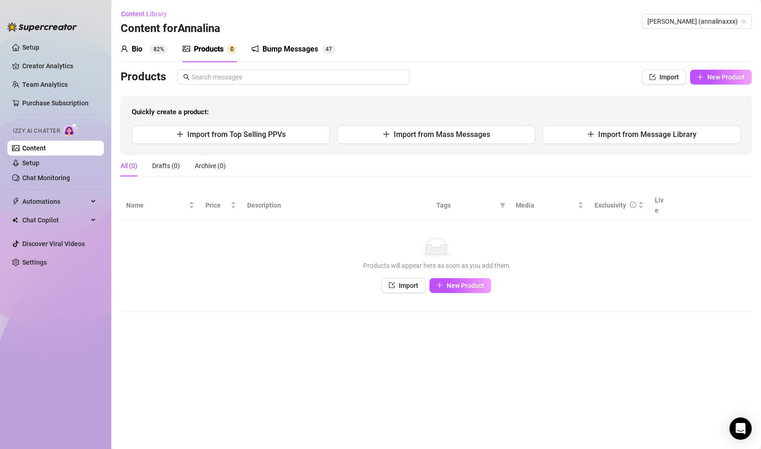
click at [295, 311] on main "Content Library Content for [PERSON_NAME] (annalinaxxx) Bio 82% Products 0 Bump…" at bounding box center [436, 224] width 650 height 449
click at [43, 88] on link "Team Analytics" at bounding box center [44, 84] width 45 height 7
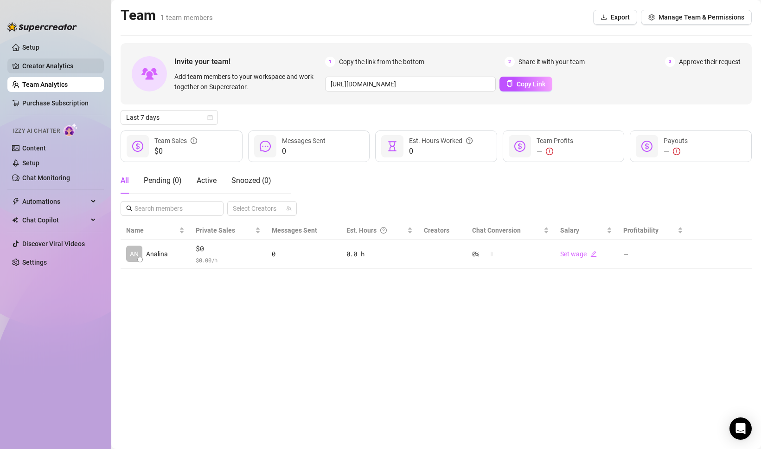
click at [40, 69] on link "Creator Analytics" at bounding box center [59, 65] width 74 height 15
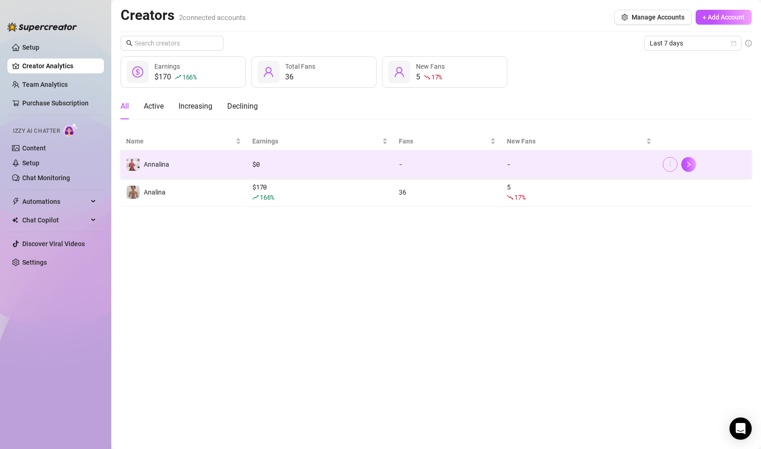
click at [666, 162] on button "button" at bounding box center [670, 164] width 15 height 15
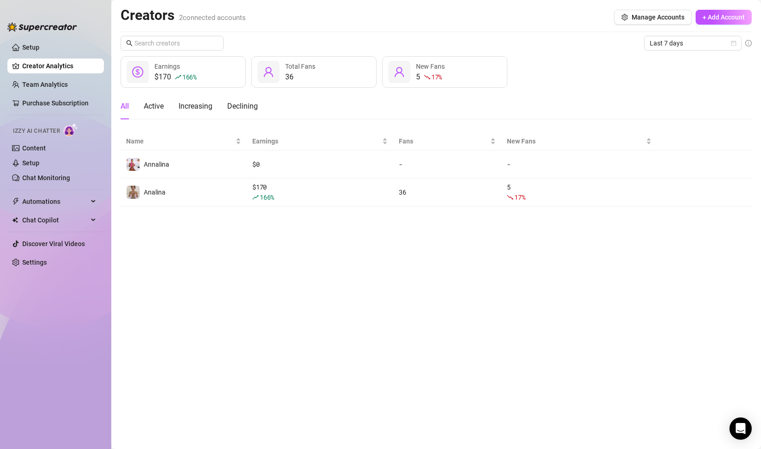
click at [386, 328] on main "Creators 2 connected accounts Manage Accounts + Add Account Last 7 days $170 16…" at bounding box center [436, 224] width 650 height 449
click at [39, 45] on link "Setup" at bounding box center [30, 47] width 17 height 7
